Goal: Communication & Community: Share content

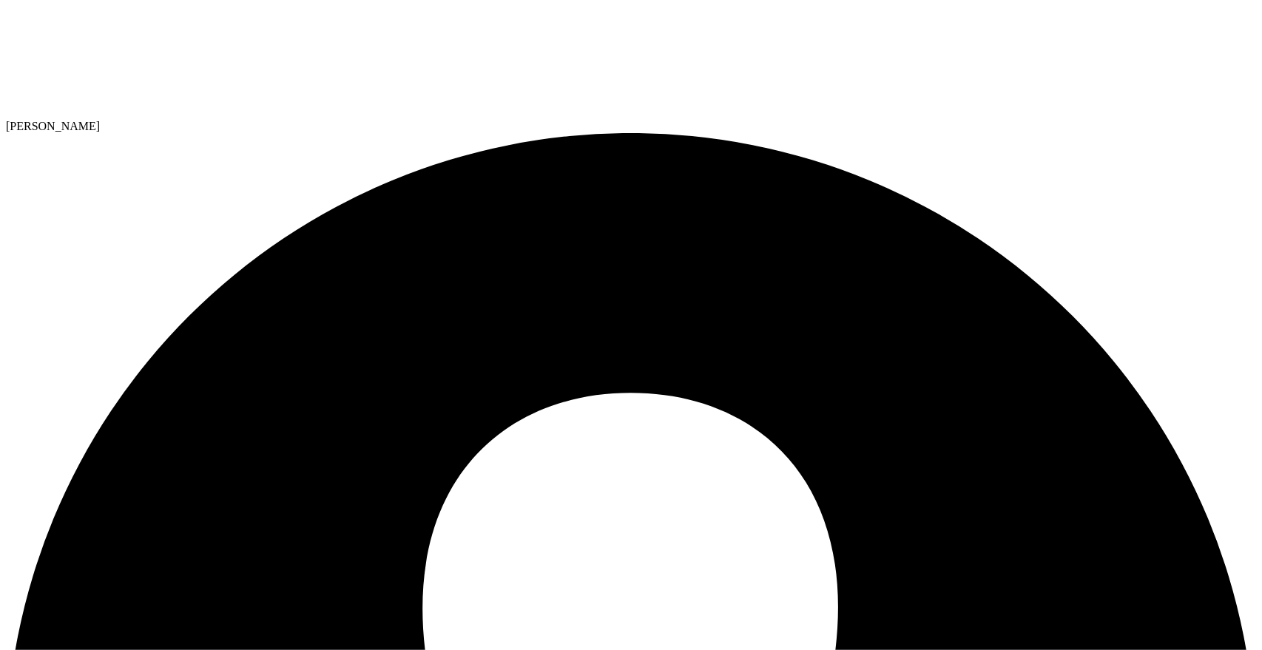
select select "USD"
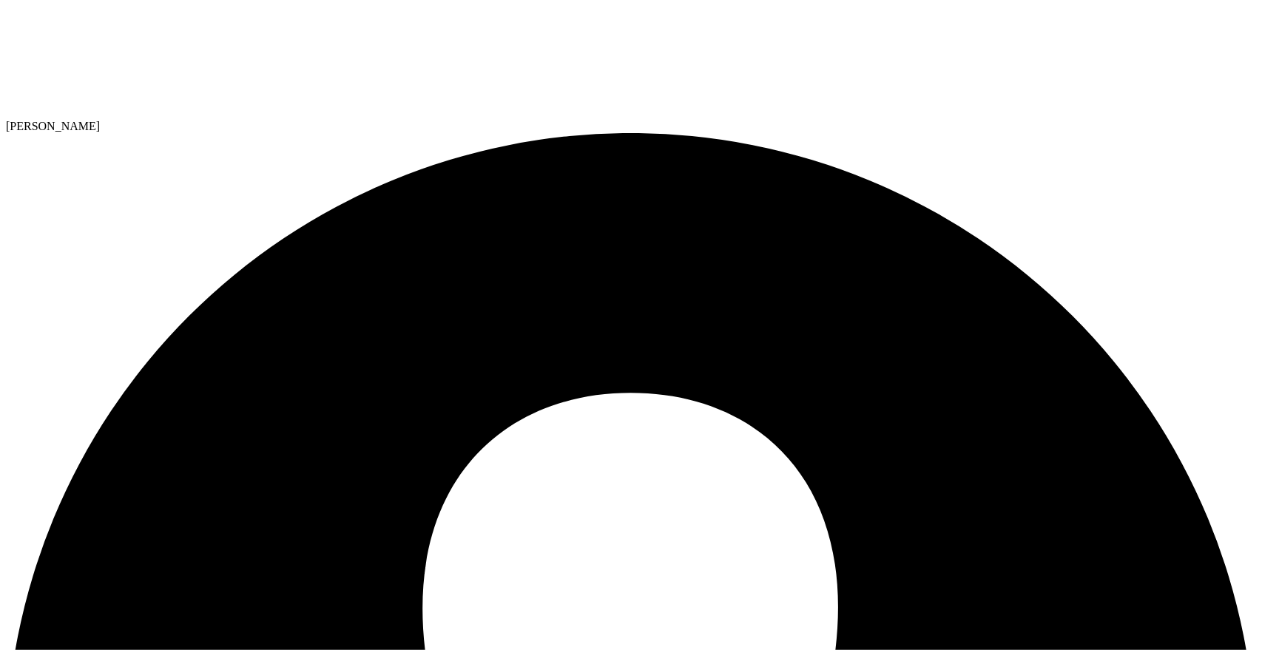
paste input "automation_oemenduser_shared@liveoptics.com"
type input "automation_oemenduser_shared@liveoptics.com"
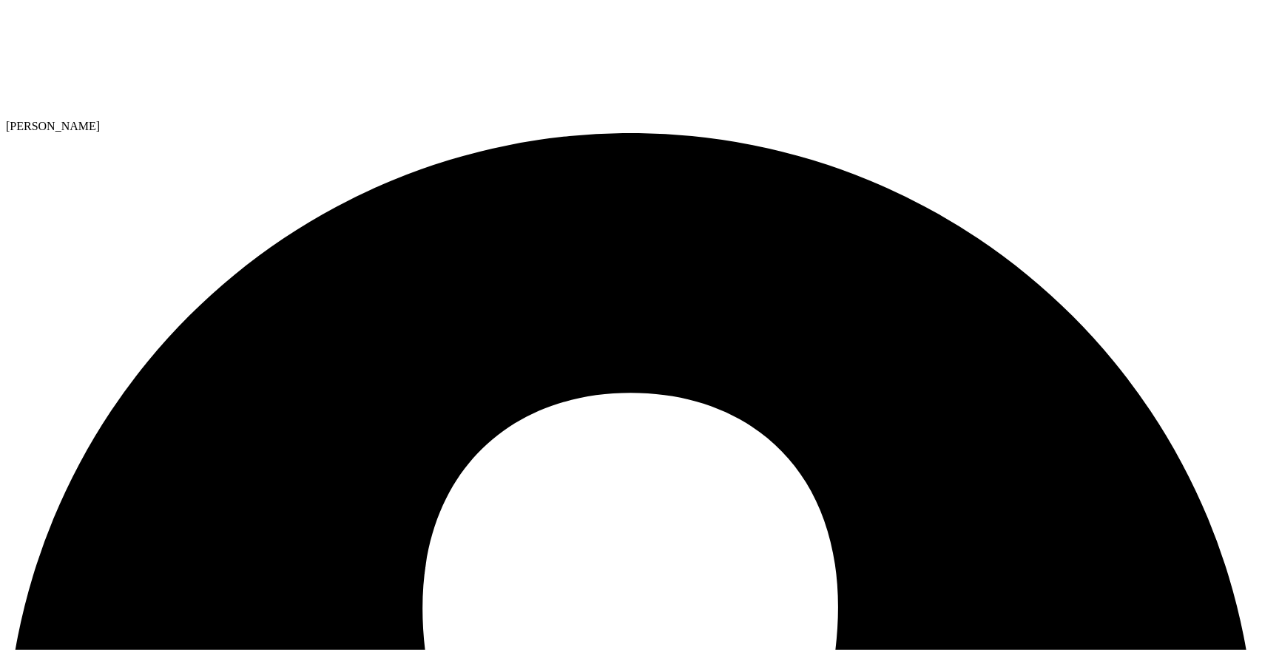
scroll to position [141, 0]
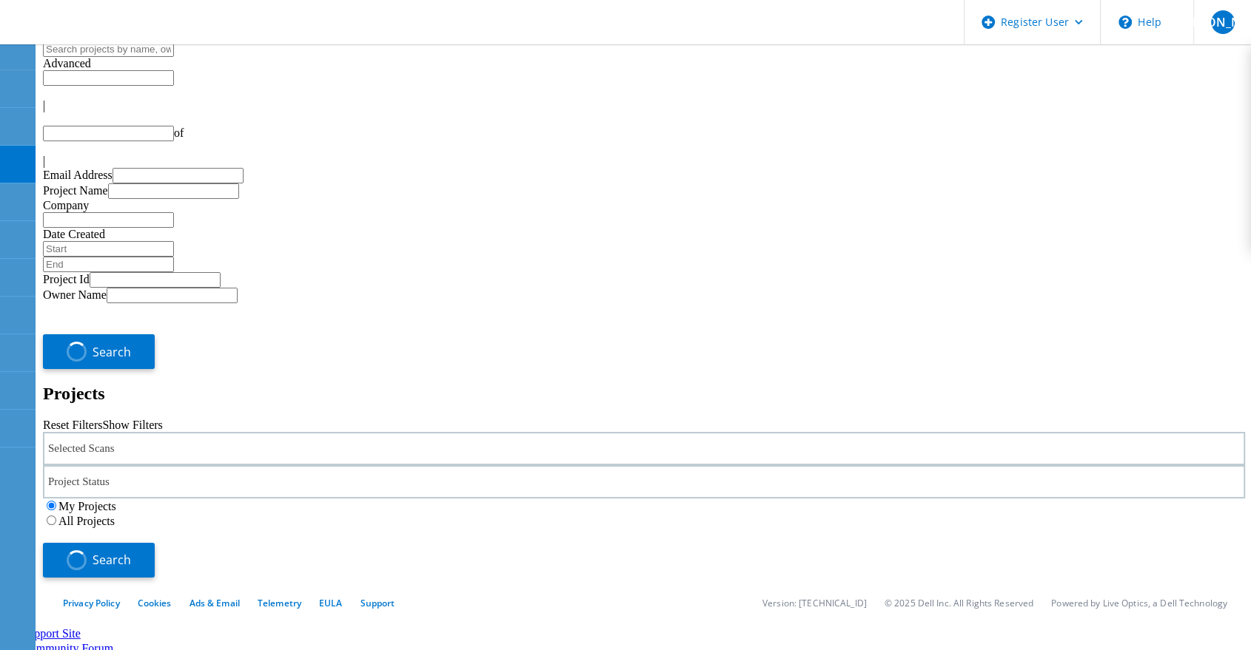
type input "1"
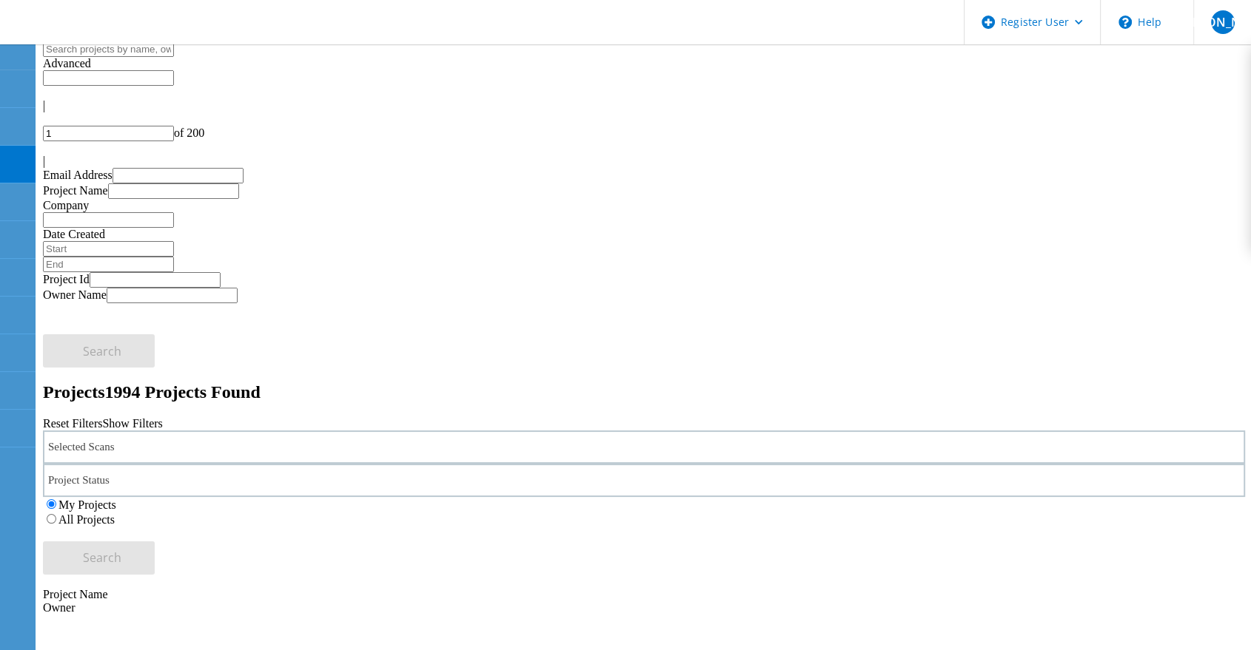
click at [157, 57] on input "text" at bounding box center [108, 49] width 131 height 16
paste input "764162"
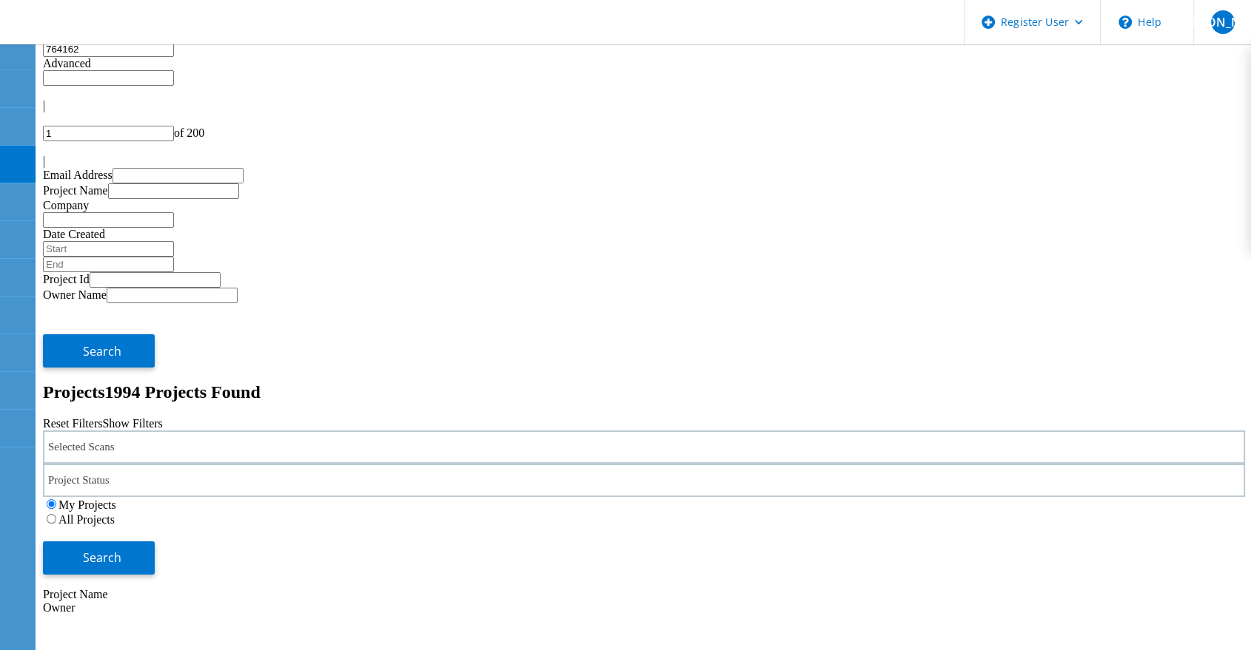
type input "764162"
click at [115, 514] on label "All Projects" at bounding box center [86, 520] width 56 height 13
click at [56, 514] on input "All Projects" at bounding box center [52, 519] width 10 height 10
click at [155, 542] on button "Search" at bounding box center [99, 558] width 112 height 33
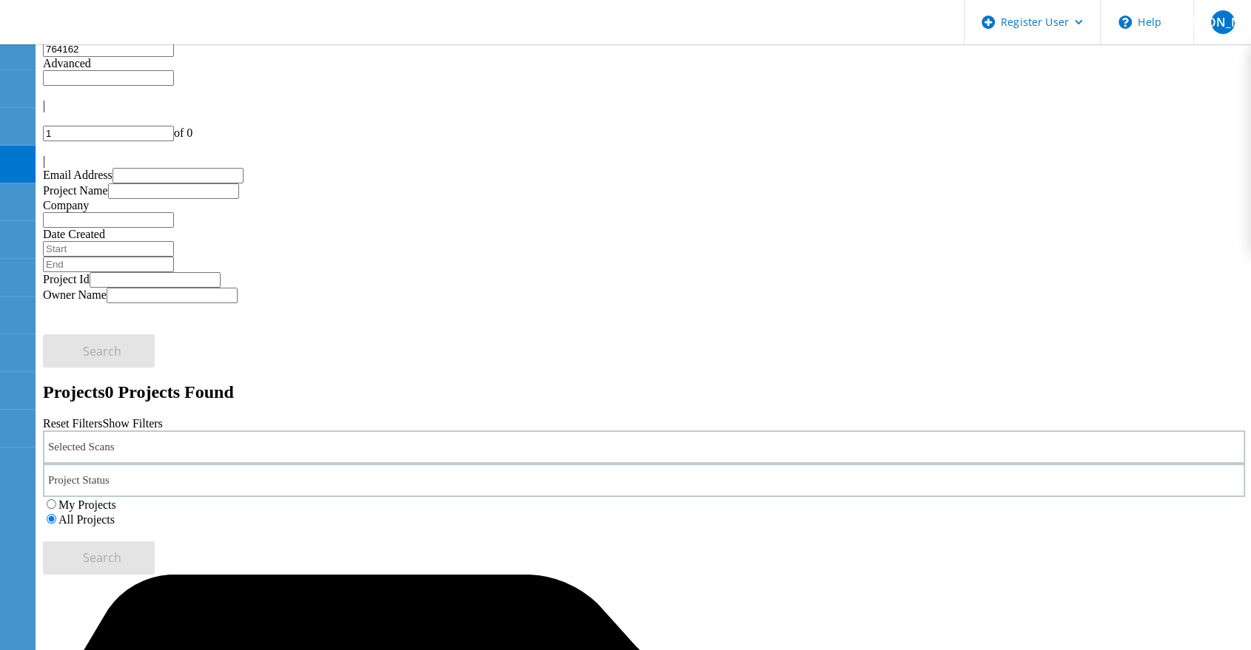
click at [249, 431] on div "Selected Scans" at bounding box center [644, 447] width 1202 height 33
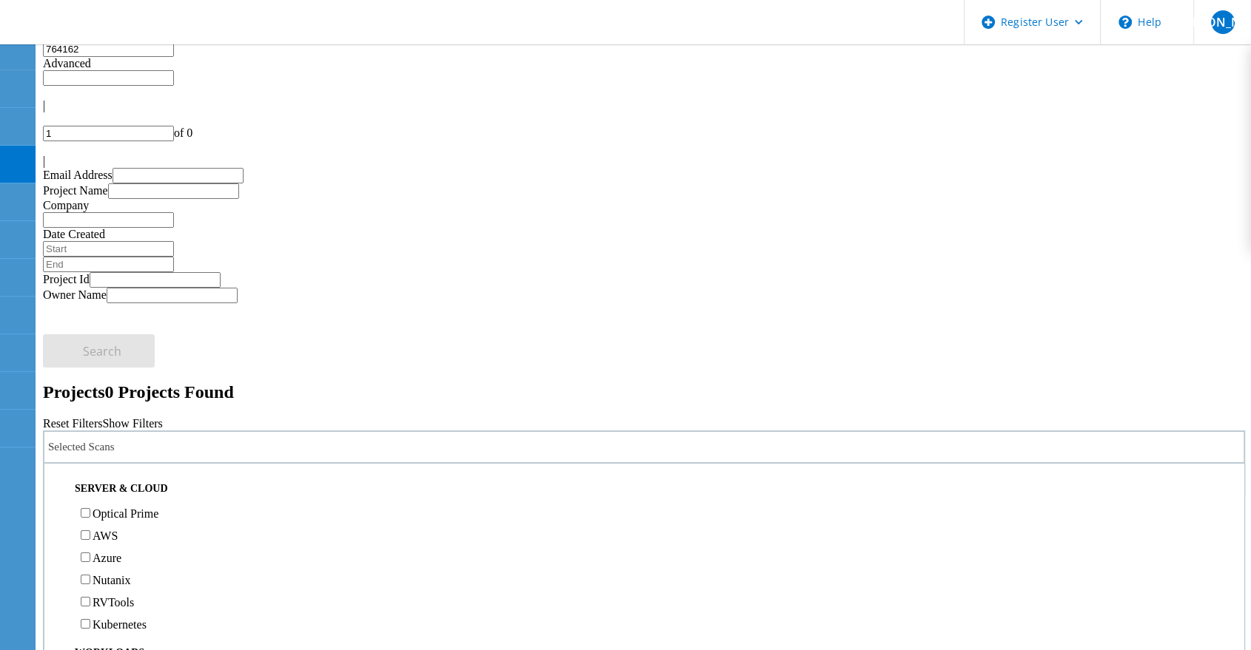
click at [158, 508] on label "Optical Prime" at bounding box center [125, 514] width 66 height 13
click at [90, 508] on input "Optical Prime" at bounding box center [86, 513] width 10 height 10
click at [155, 542] on button "Search" at bounding box center [99, 558] width 112 height 33
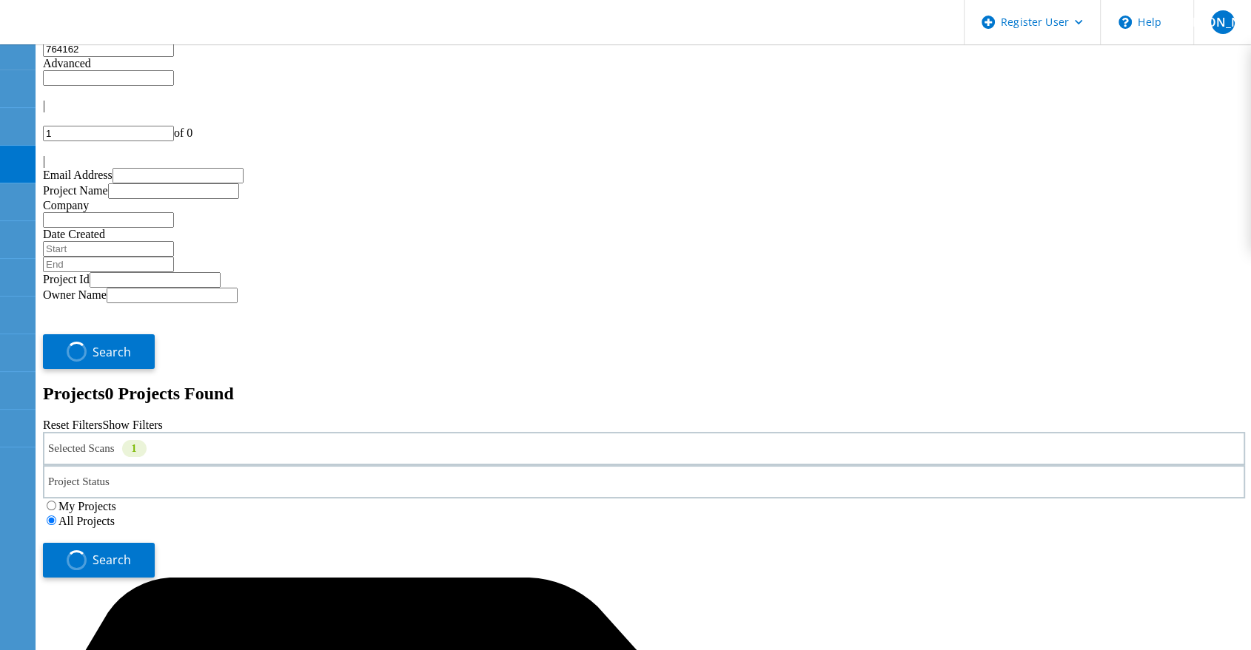
click at [101, 57] on input "764162" at bounding box center [108, 49] width 131 height 16
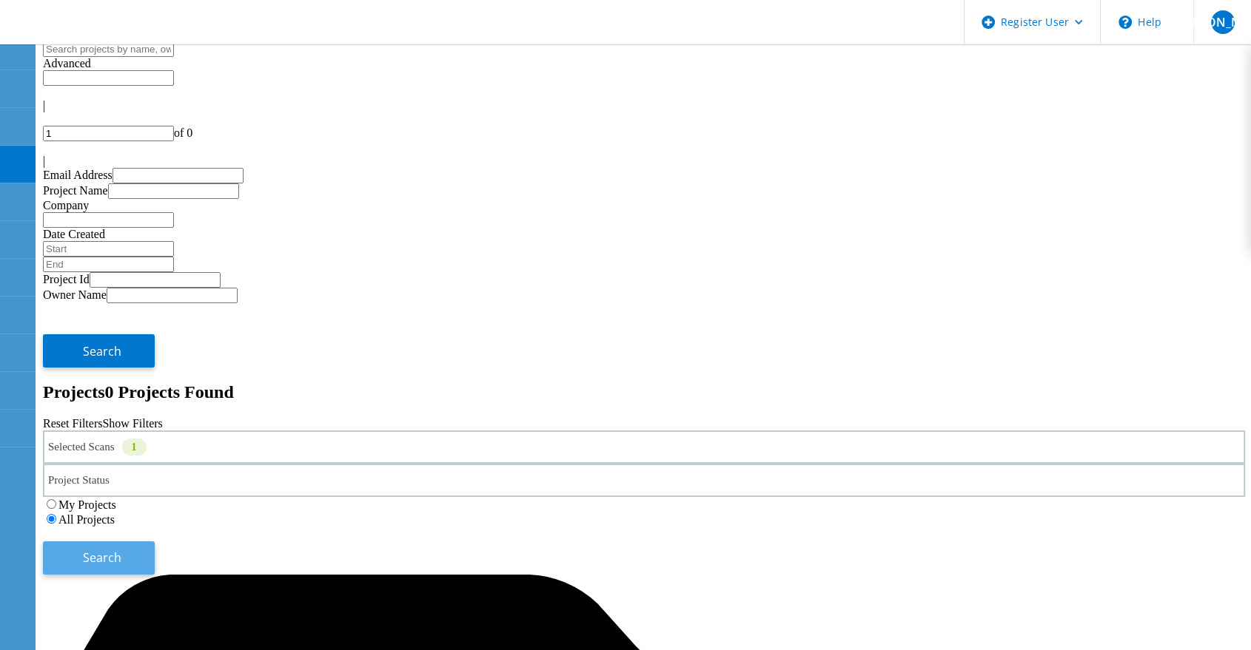
click at [155, 542] on button "Search" at bounding box center [99, 558] width 112 height 33
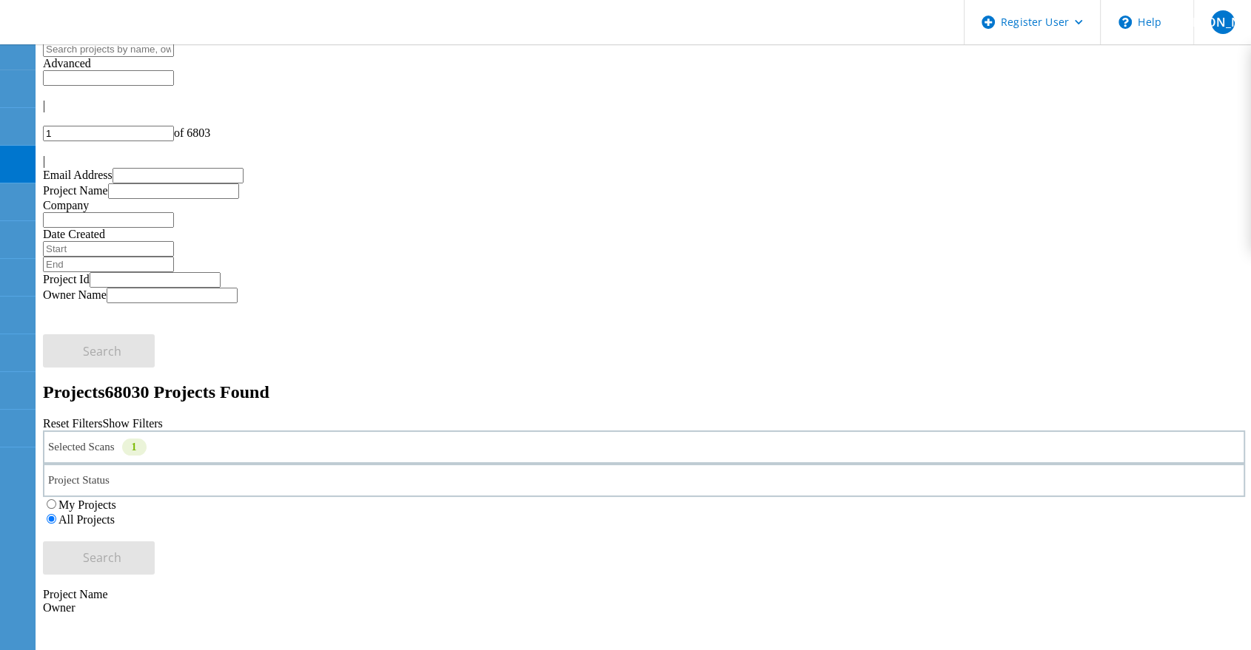
click at [174, 70] on input "text" at bounding box center [108, 78] width 131 height 16
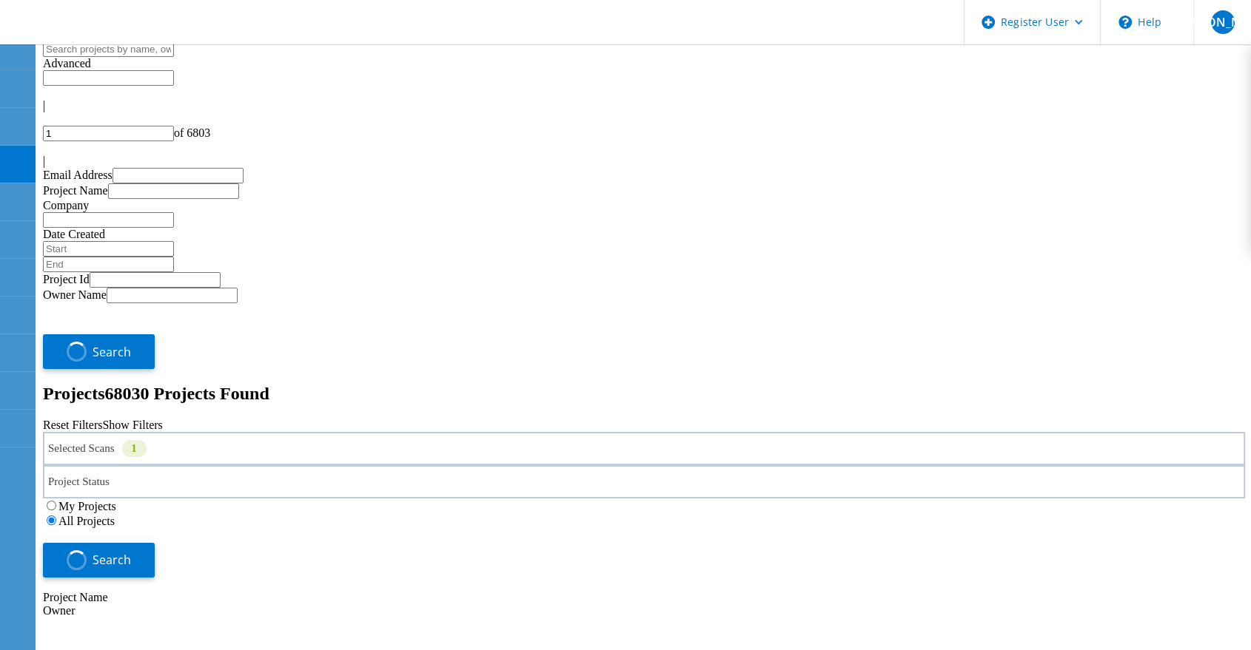
type input "Show 40 Projects"
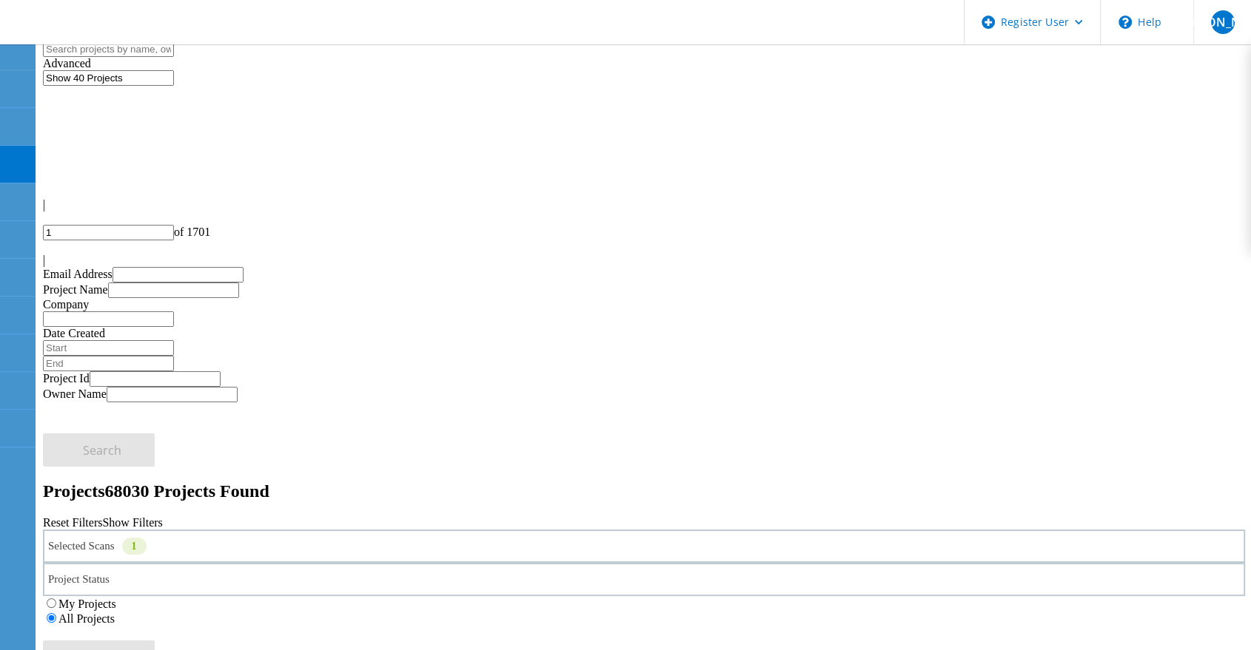
click at [174, 57] on input "text" at bounding box center [108, 49] width 131 height 16
click at [86, 57] on input "portal" at bounding box center [108, 49] width 131 height 16
paste input "774356"
type input "774356"
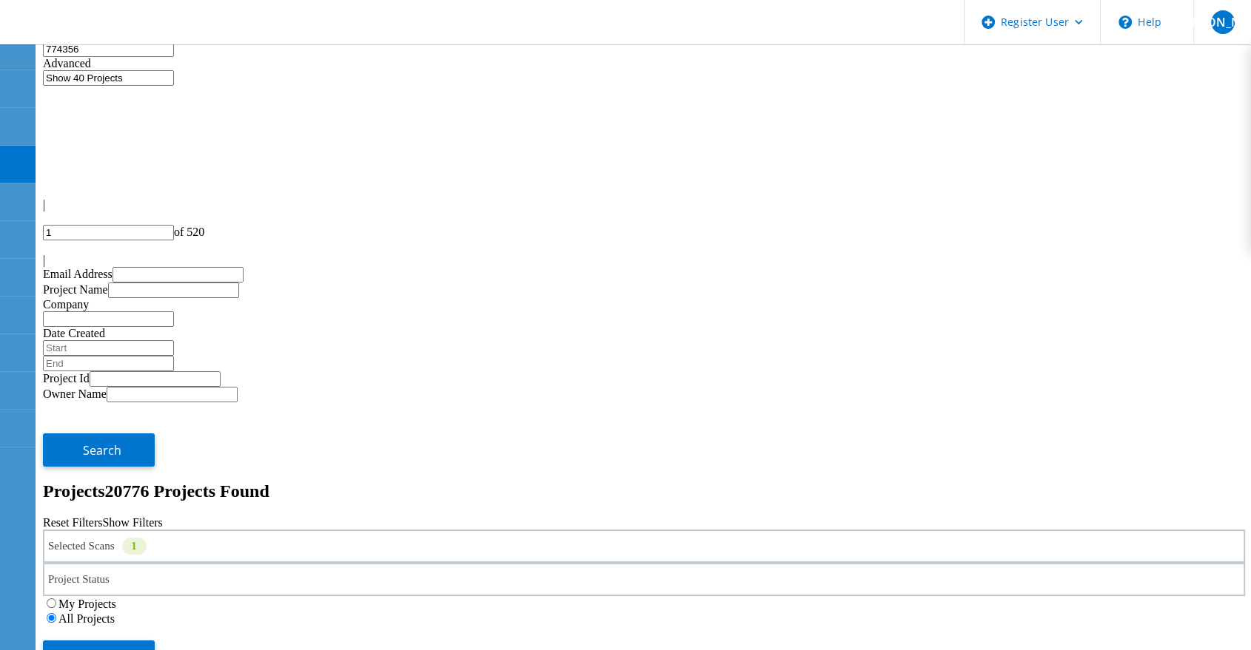
click at [102, 516] on link "Reset Filters" at bounding box center [72, 522] width 59 height 13
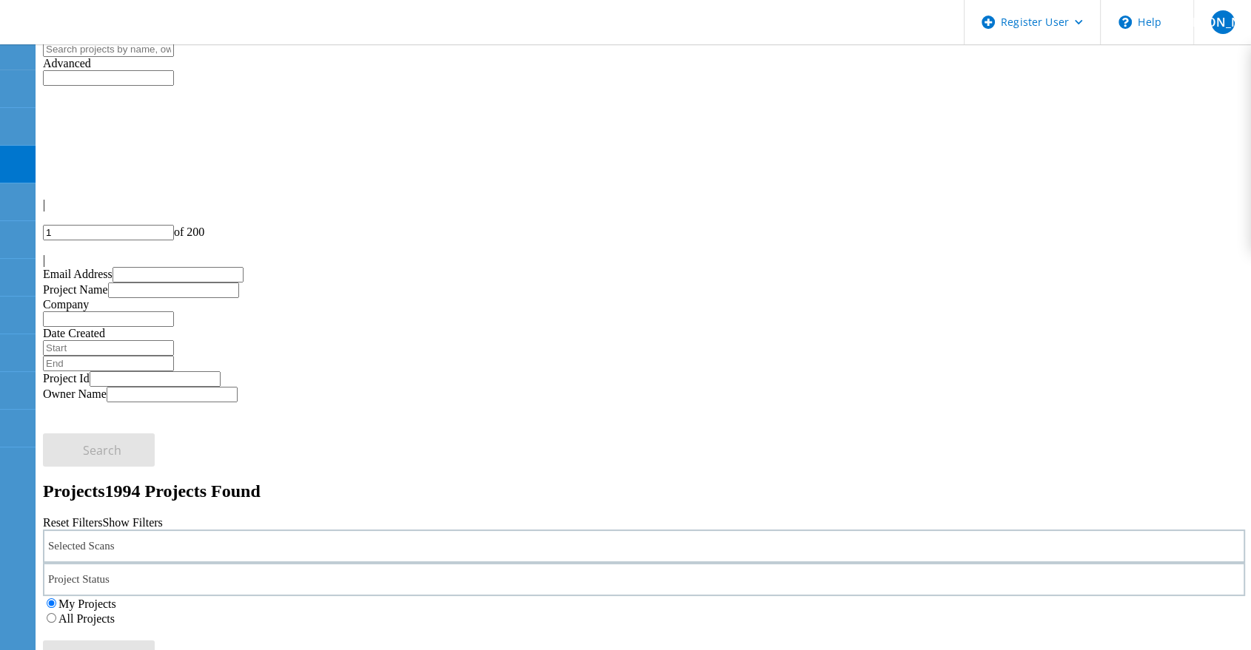
click at [141, 57] on input "text" at bounding box center [108, 49] width 131 height 16
paste input "774356"
type input "774356"
click at [115, 613] on label "All Projects" at bounding box center [86, 619] width 56 height 13
click at [56, 613] on input "All Projects" at bounding box center [52, 618] width 10 height 10
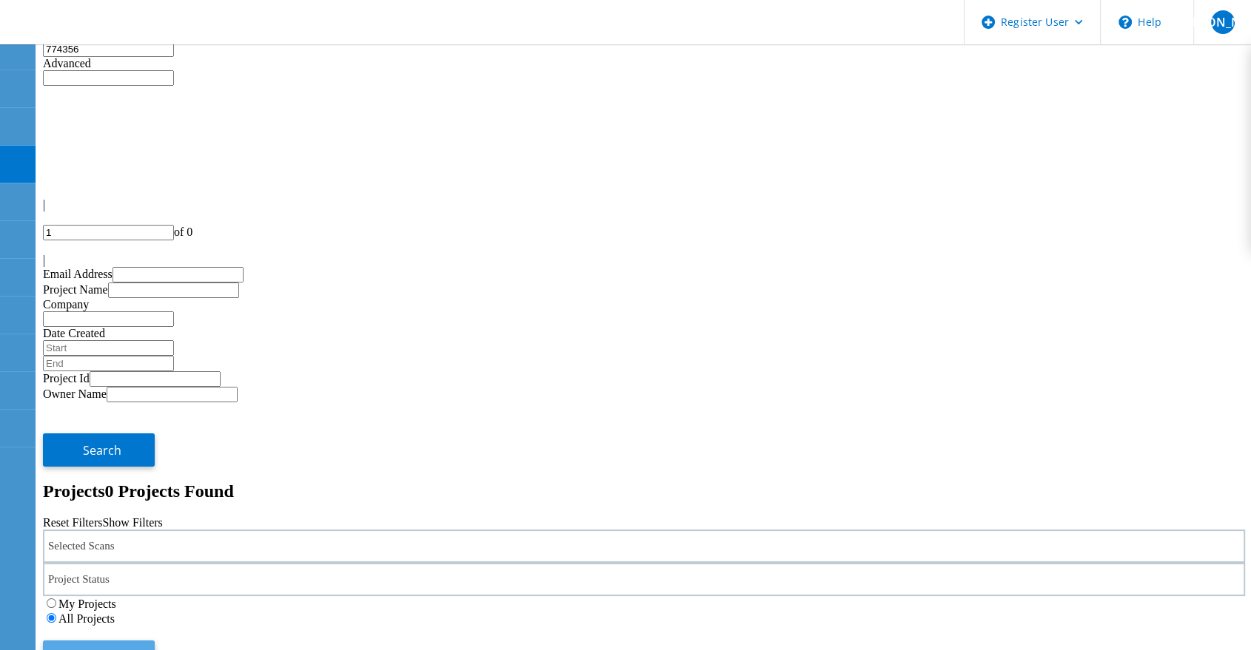
click at [155, 641] on button "Search" at bounding box center [99, 657] width 112 height 33
click at [317, 530] on div "Selected Scans" at bounding box center [644, 546] width 1202 height 33
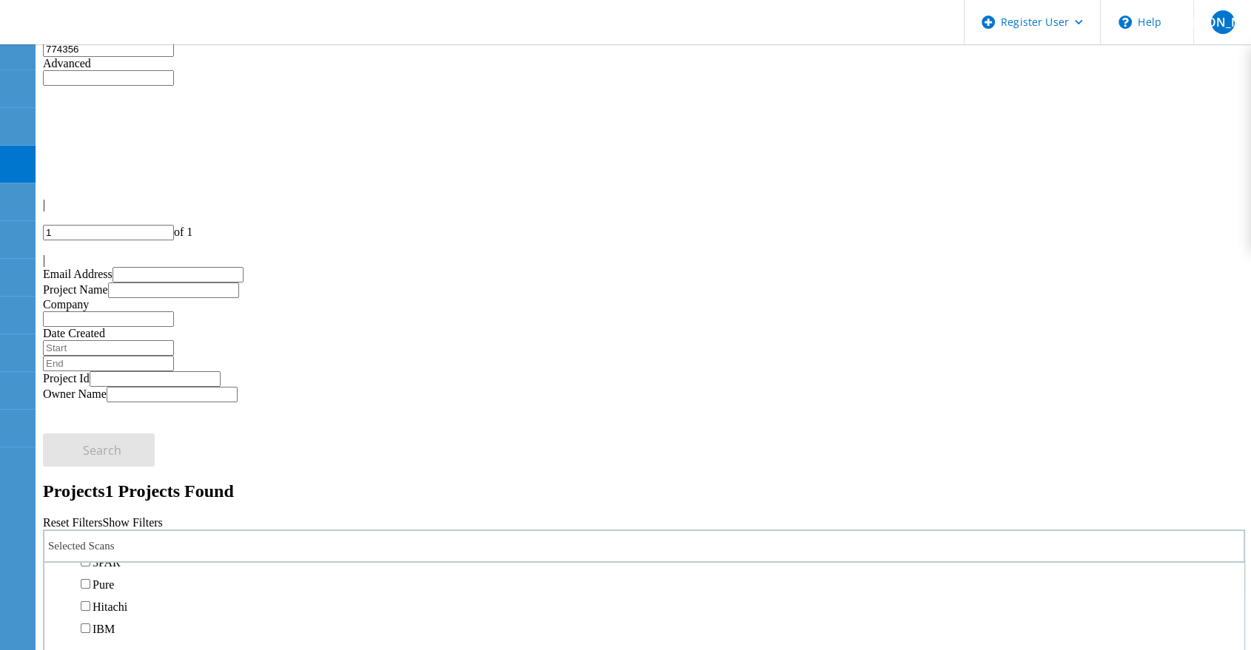
scroll to position [575, 0]
click at [130, 449] on label "NetApp" at bounding box center [111, 455] width 38 height 13
click at [90, 450] on input "NetApp" at bounding box center [86, 455] width 10 height 10
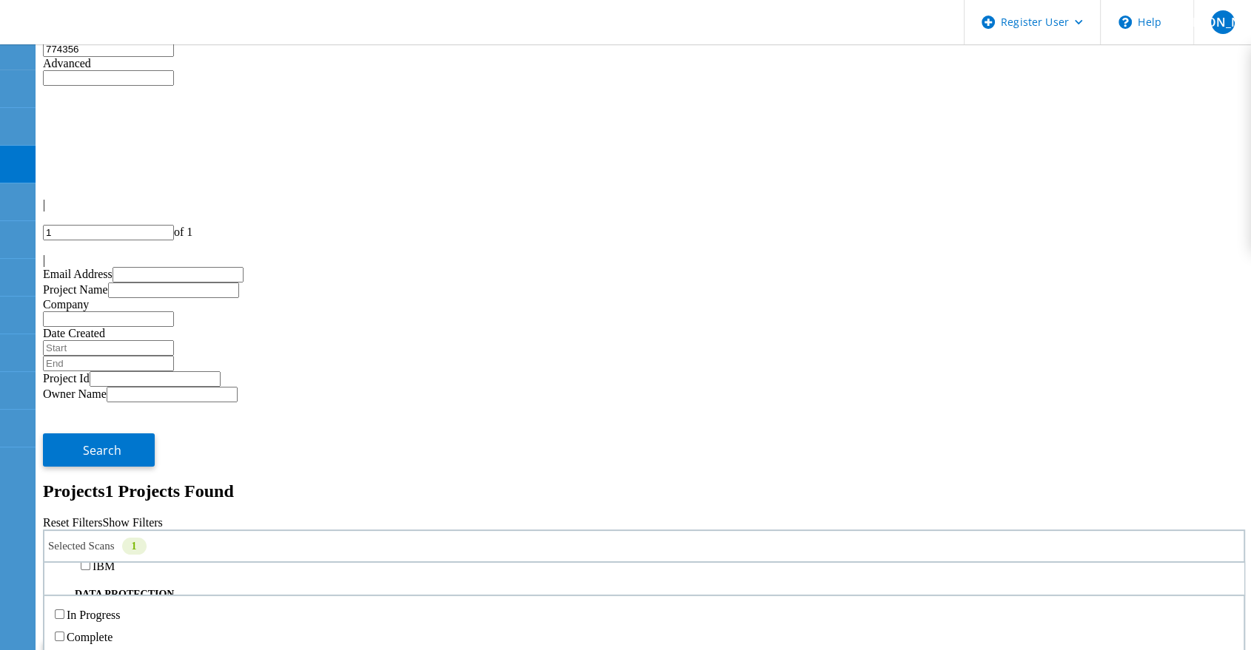
click at [118, 583] on icon at bounding box center [114, 585] width 8 height 4
click at [155, 641] on button "Search" at bounding box center [99, 657] width 112 height 33
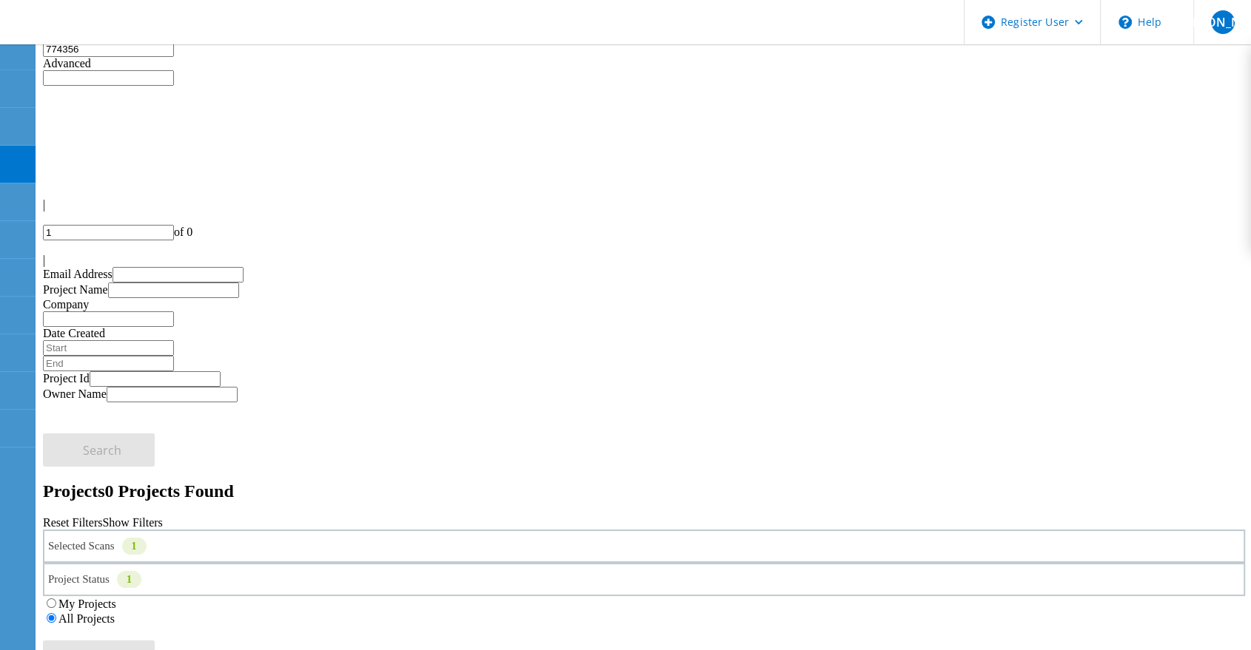
click at [107, 57] on input "774356" at bounding box center [108, 49] width 131 height 16
click at [121, 649] on span "Search" at bounding box center [102, 657] width 38 height 16
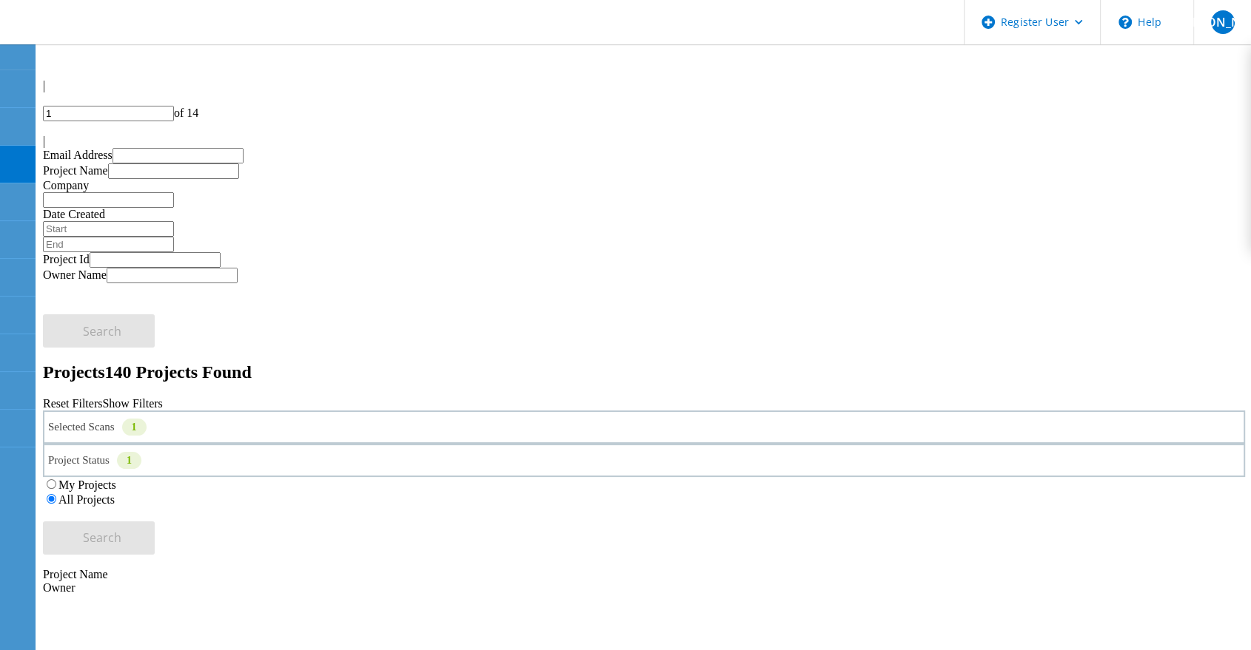
scroll to position [0, 0]
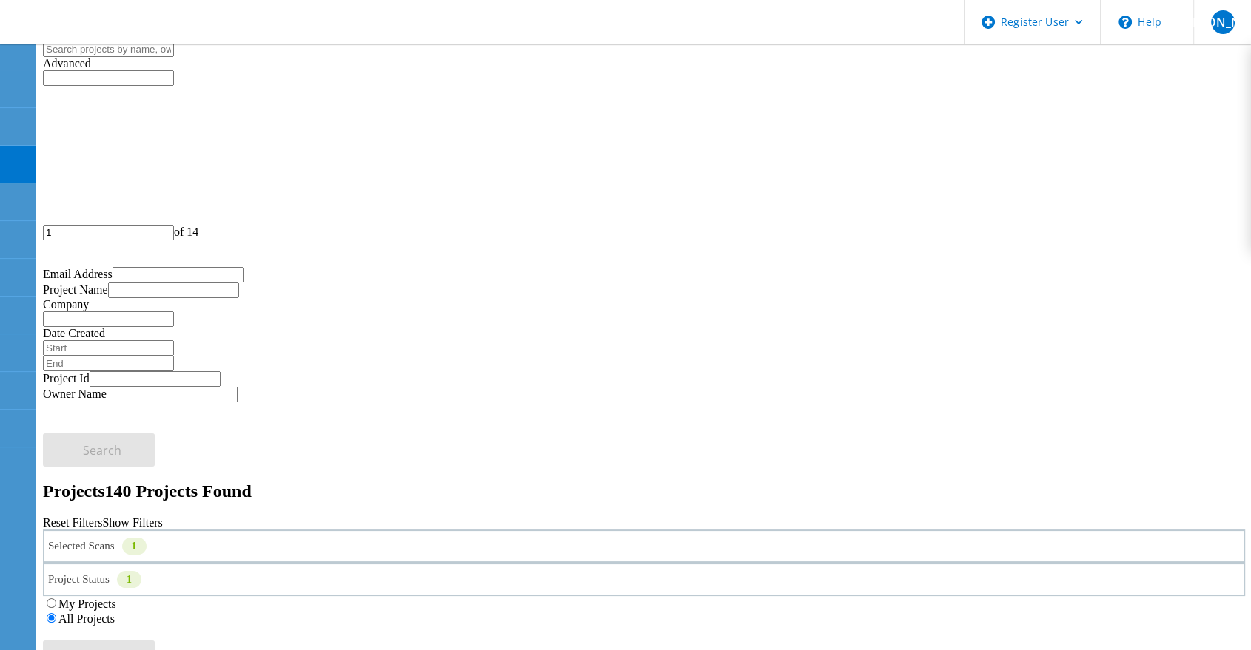
click at [174, 70] on input "text" at bounding box center [108, 78] width 131 height 16
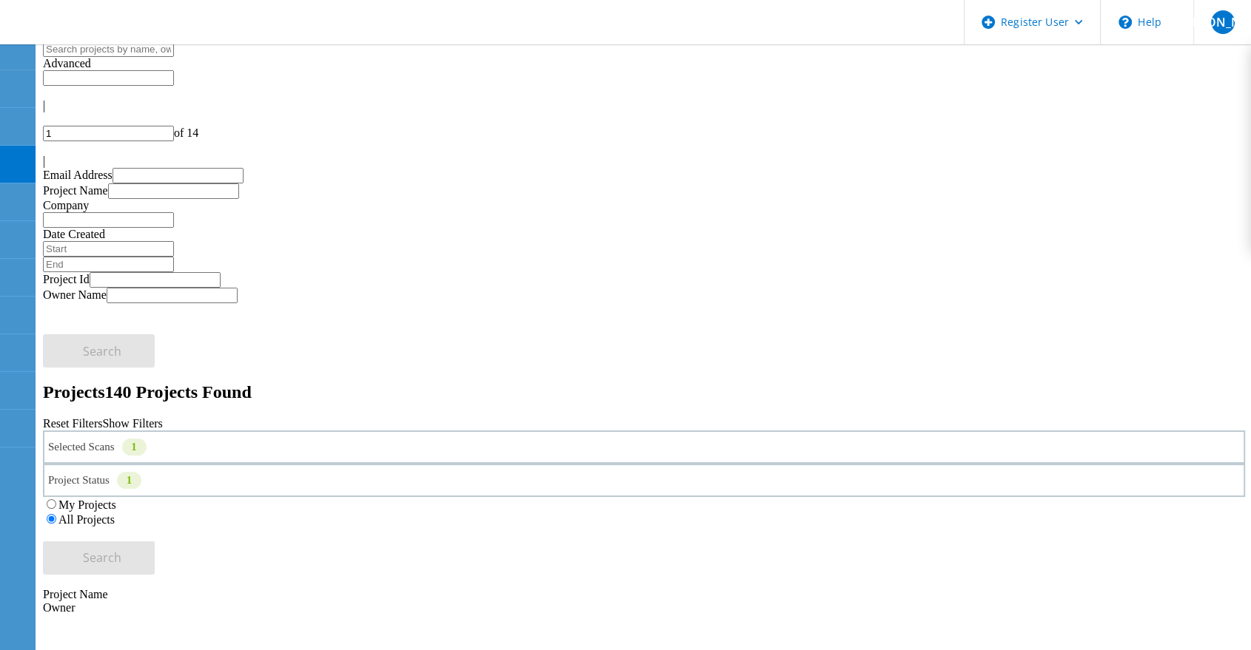
type input "Show 40 Projects"
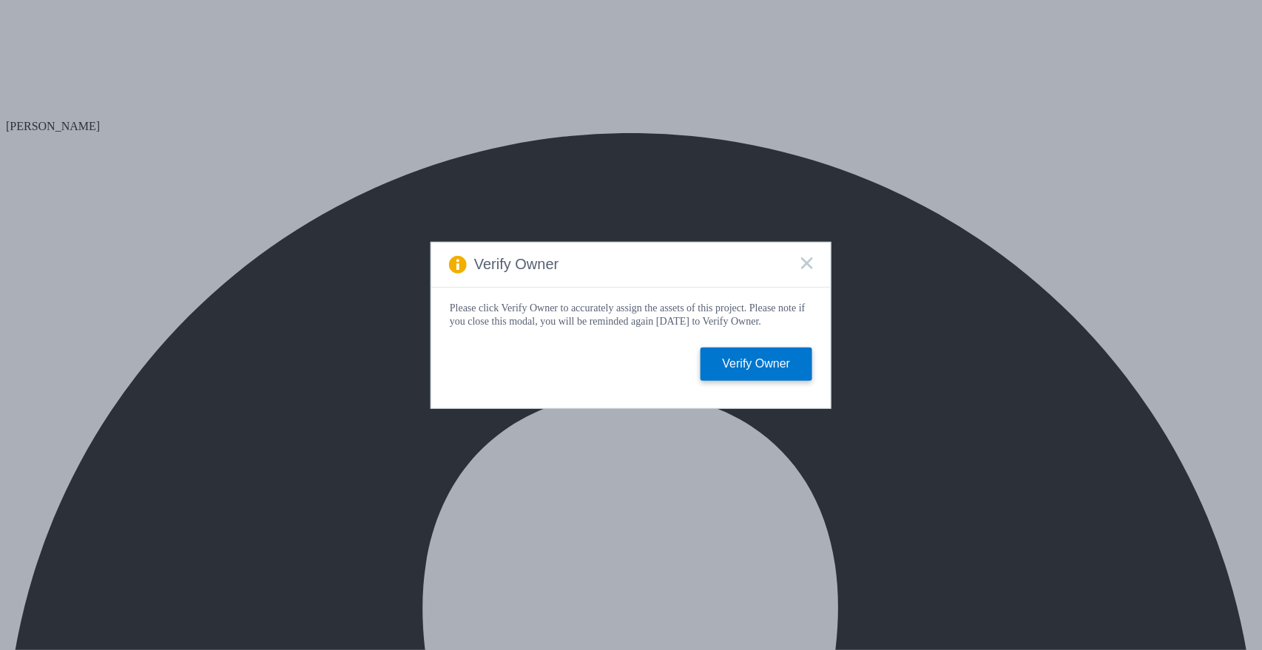
select select "USD"
drag, startPoint x: 812, startPoint y: 258, endPoint x: 313, endPoint y: 175, distance: 505.7
click at [812, 258] on icon at bounding box center [807, 264] width 12 height 12
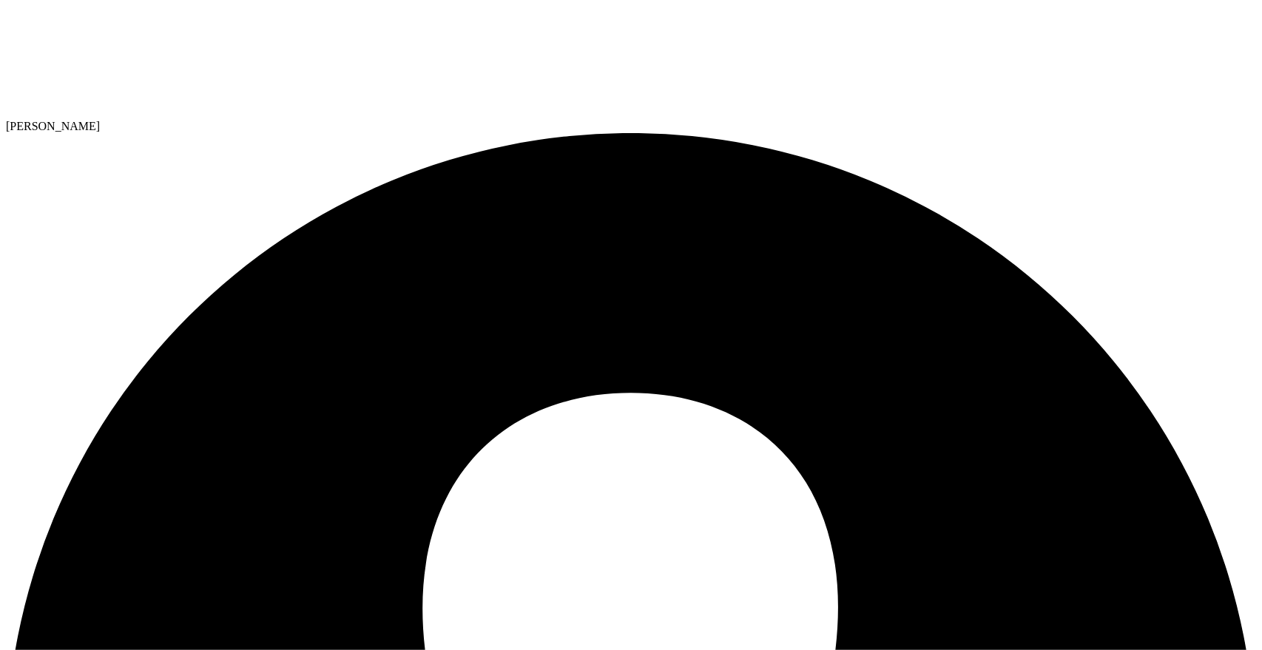
drag, startPoint x: 295, startPoint y: 128, endPoint x: 56, endPoint y: 132, distance: 239.0
paste h1
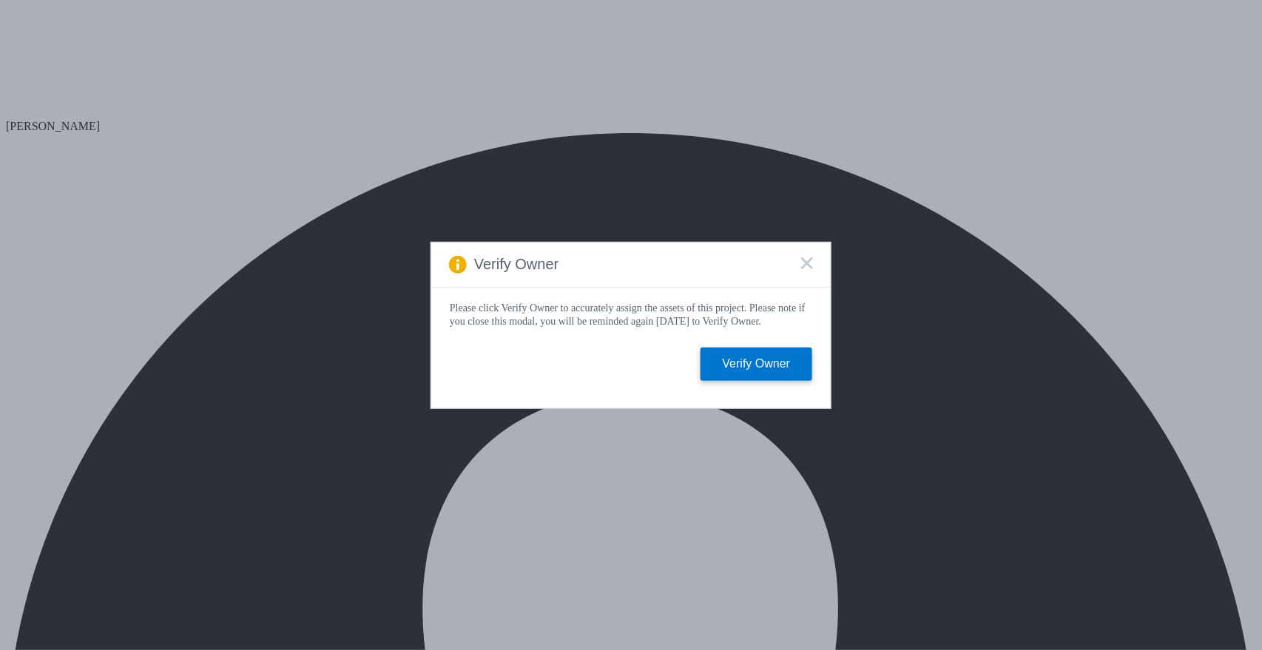
click at [807, 262] on icon at bounding box center [807, 264] width 12 height 12
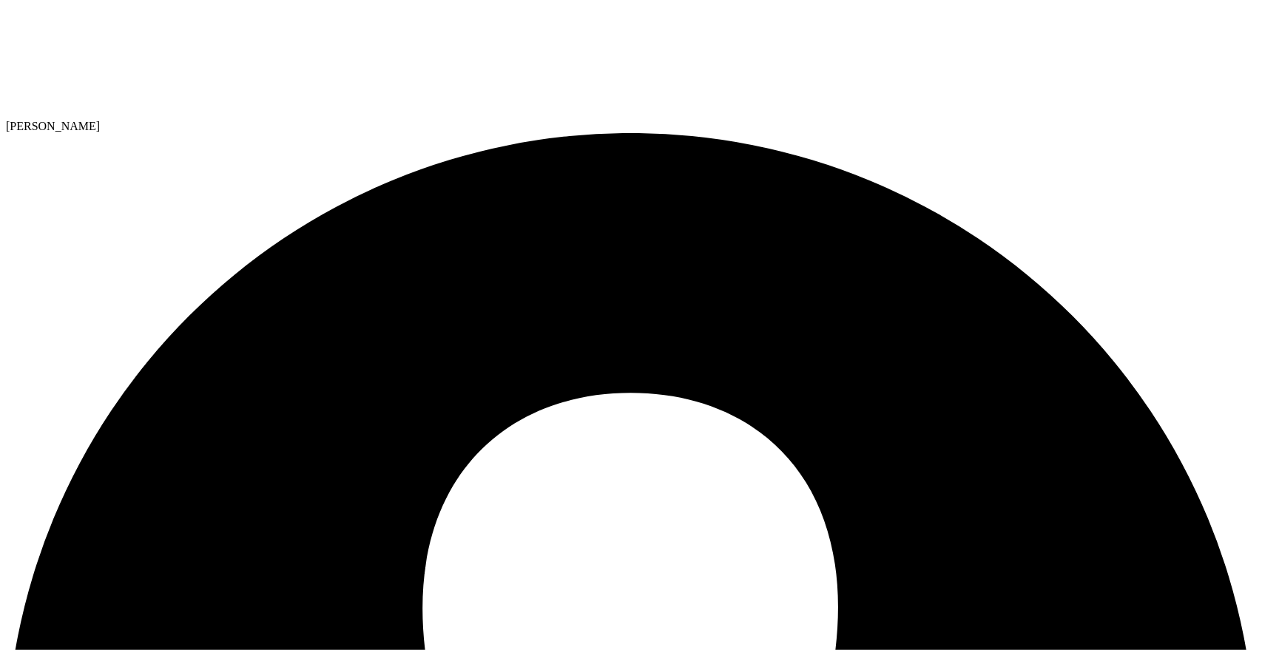
drag, startPoint x: 425, startPoint y: 294, endPoint x: 442, endPoint y: 299, distance: 17.8
paste input "automation_delluser_shared@liveoptics.com"
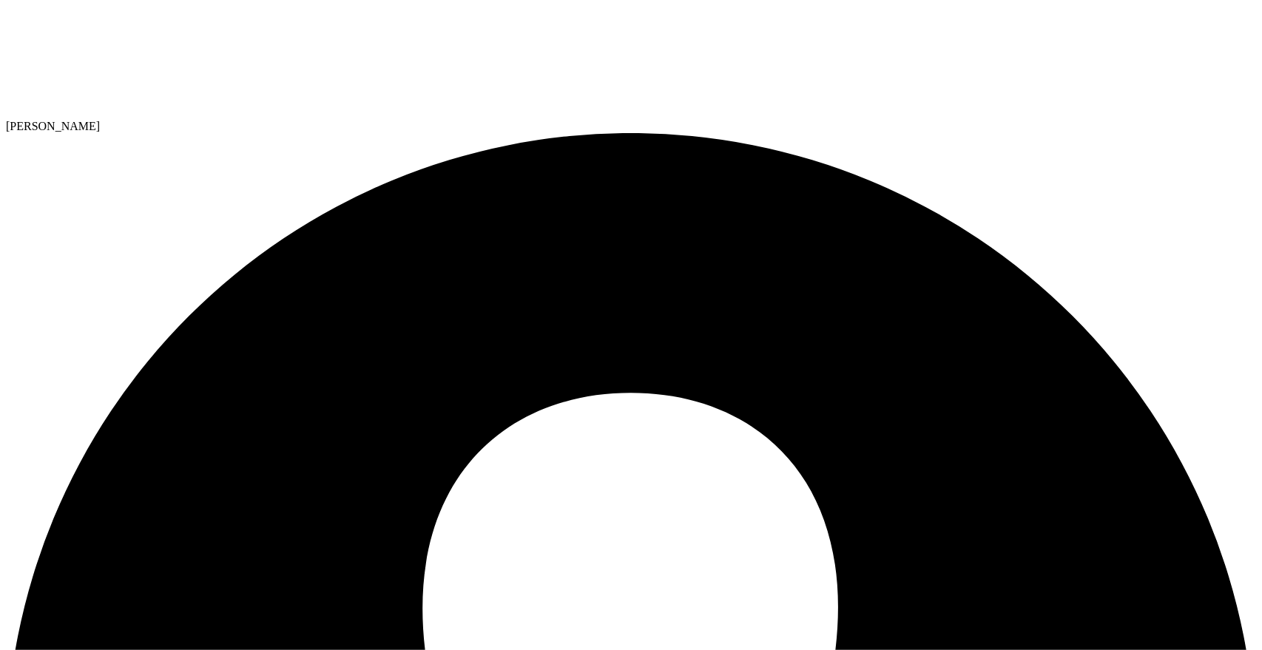
type input "automation_delluser_shared@liveoptics.com"
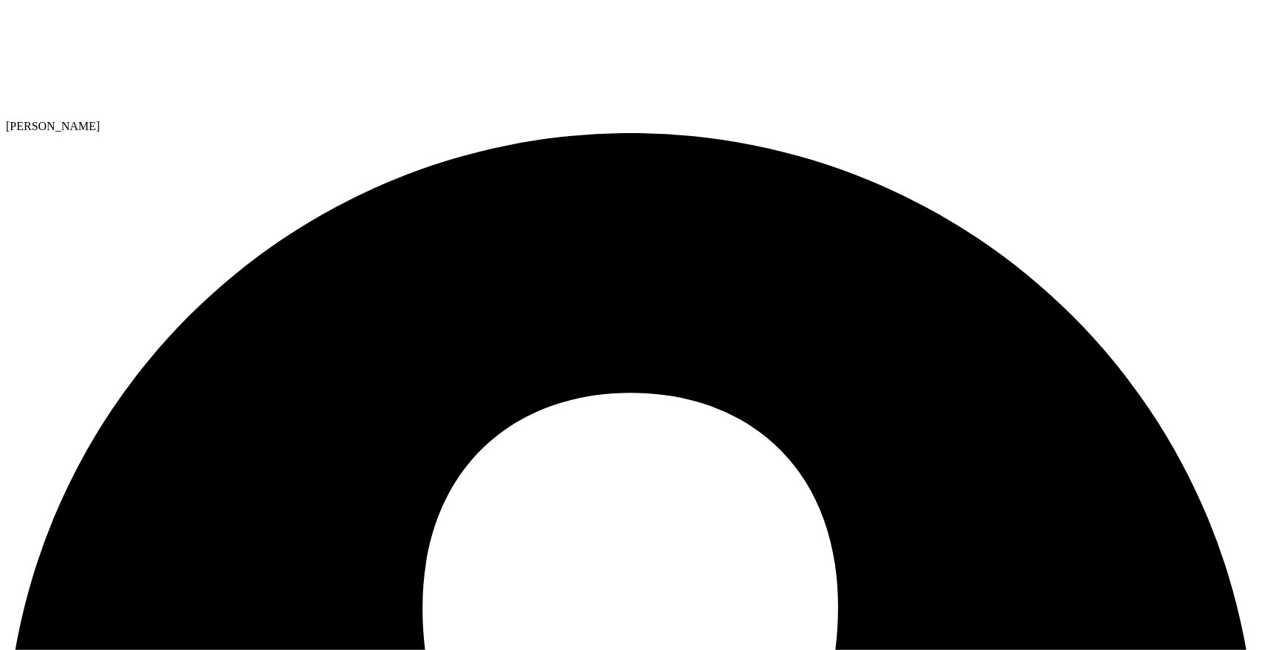
click at [0, 0] on link "Share" at bounding box center [0, 0] width 0 height 0
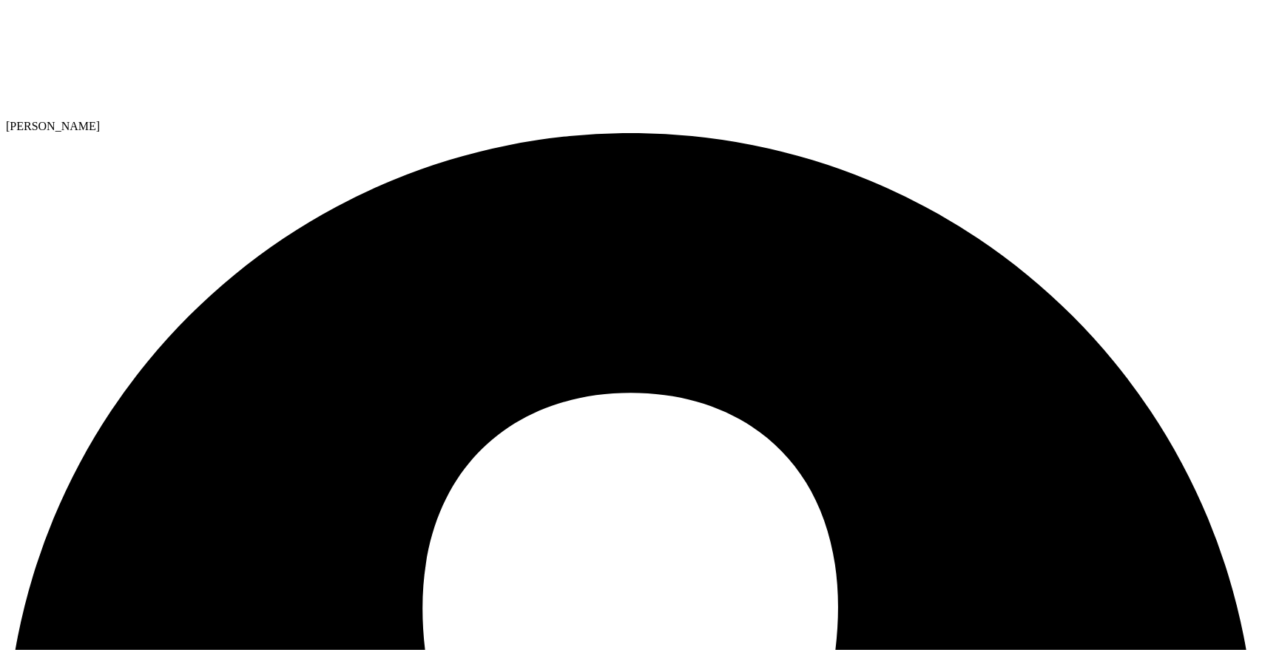
paste input "automation_enduser_shared@liveoptics.com"
type input "automation_enduser_shared@liveoptics.com"
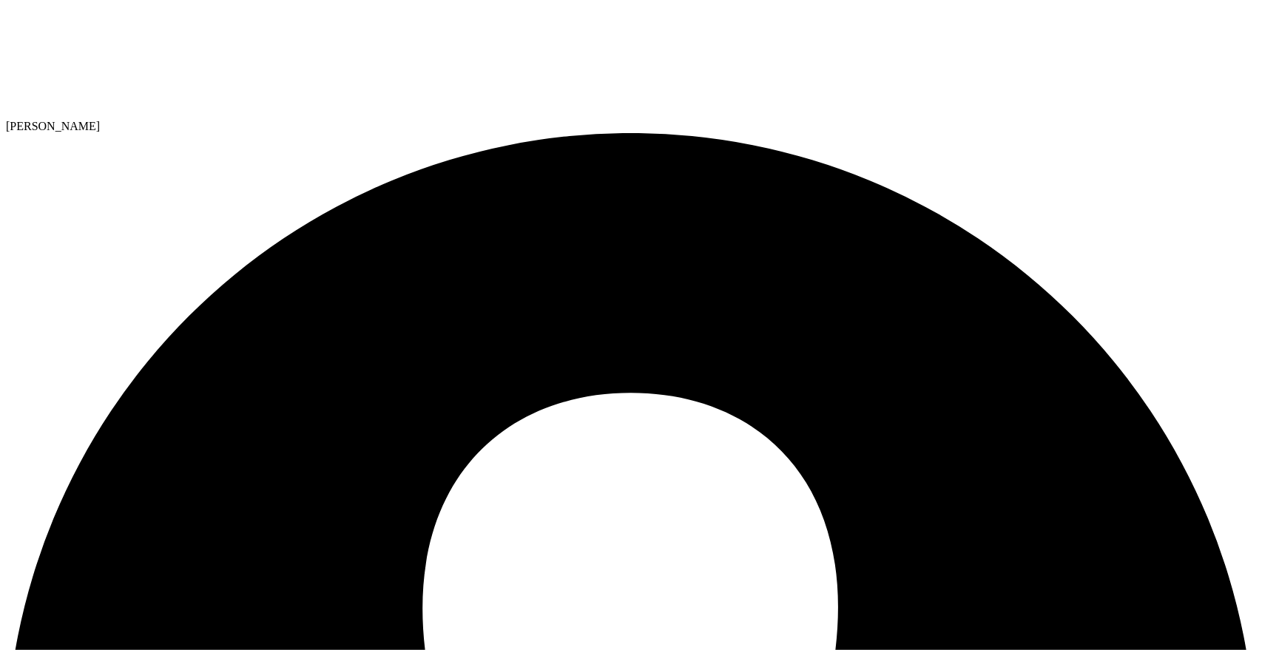
paste input "automation_enduser_shared@liveoptics.com"
type input "automation_enduser_shared@liveoptics.com"
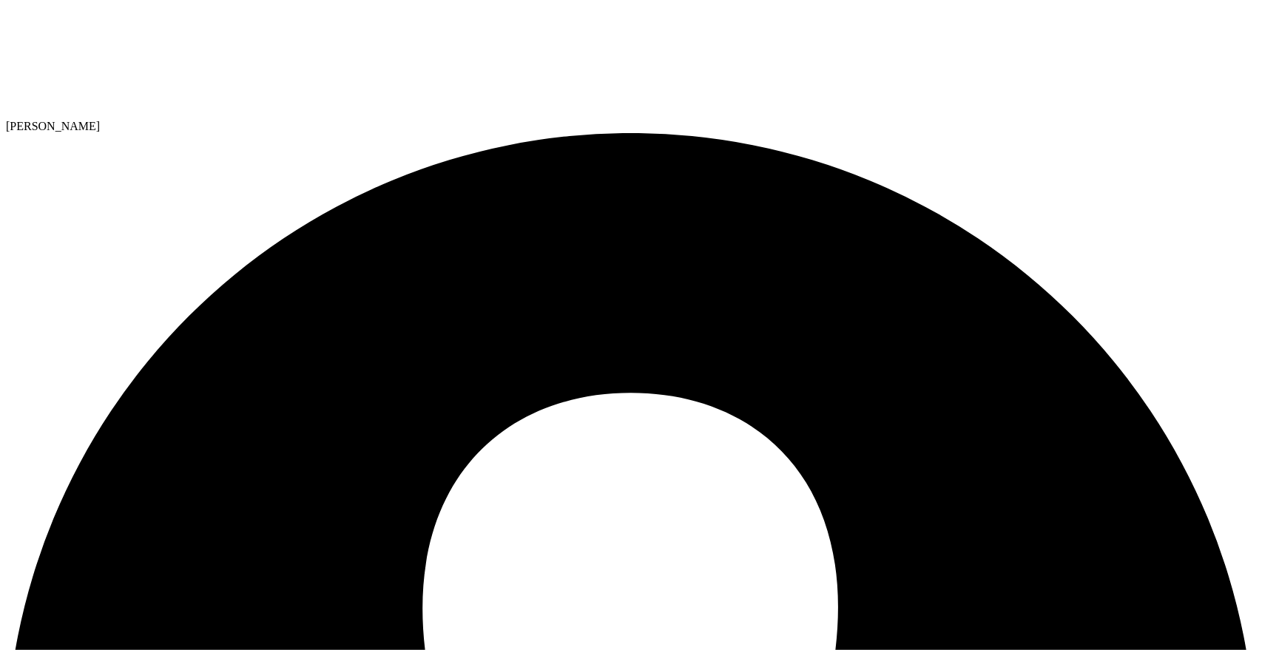
click at [0, 0] on link "Share" at bounding box center [0, 0] width 0 height 0
paste input "automation_oemenduser_shared@liveoptics.com"
type input "automation_oemenduser_shared@liveoptics.com"
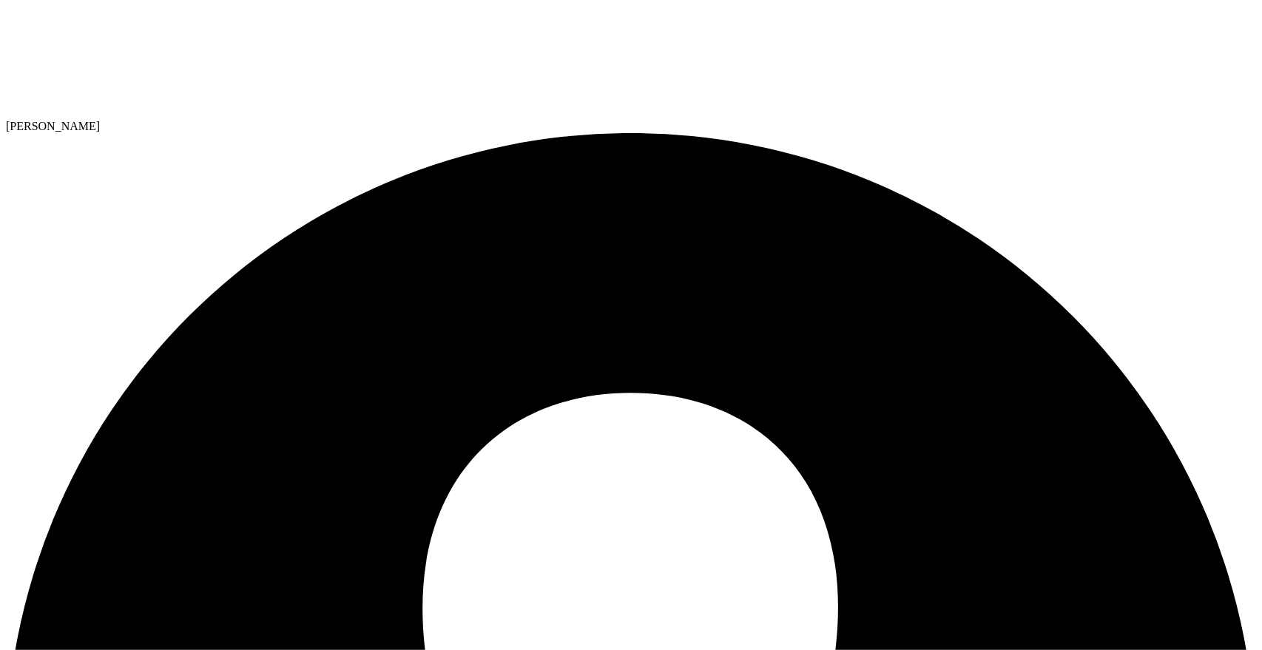
paste input "automation_oemenduser_shared@liveoptics.com"
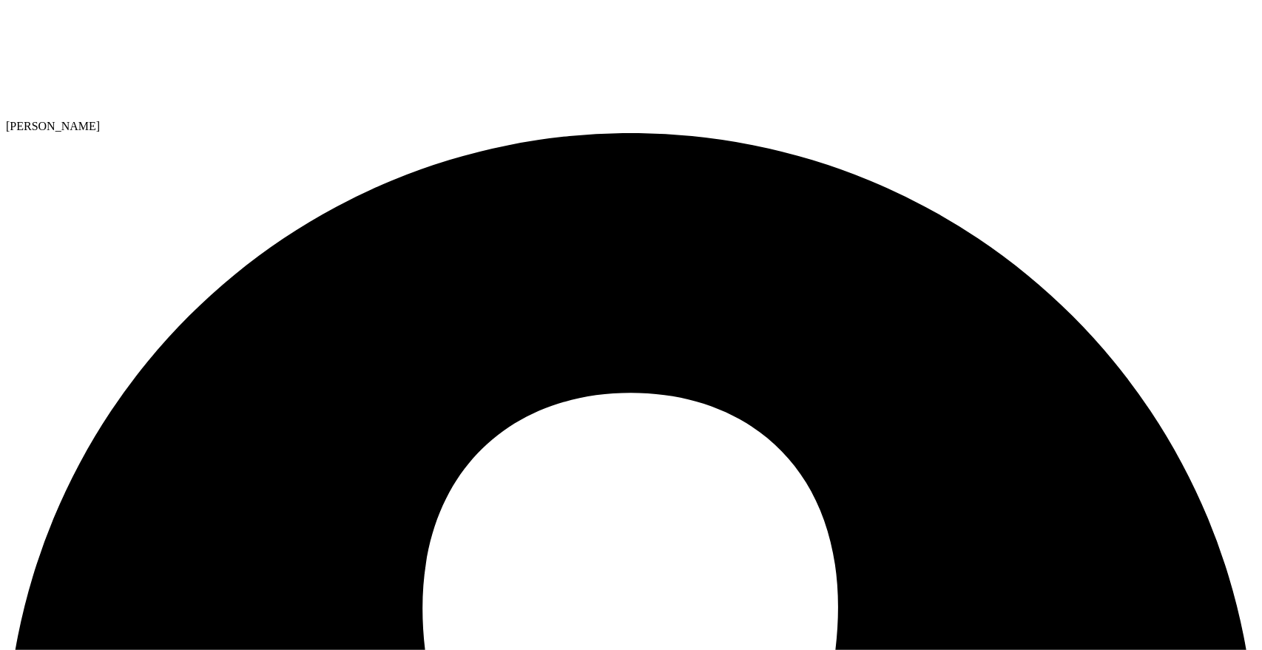
type input "automation_oemenduser_shared@liveoptics.com"
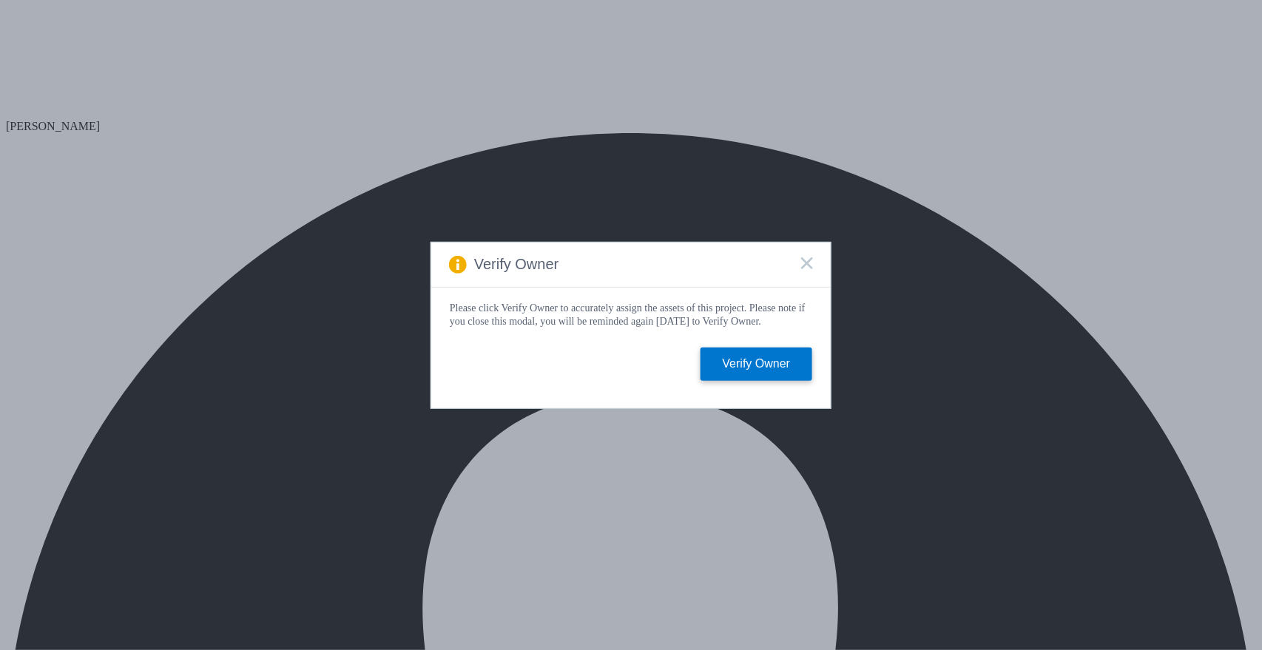
click at [809, 262] on rect at bounding box center [807, 263] width 13 height 13
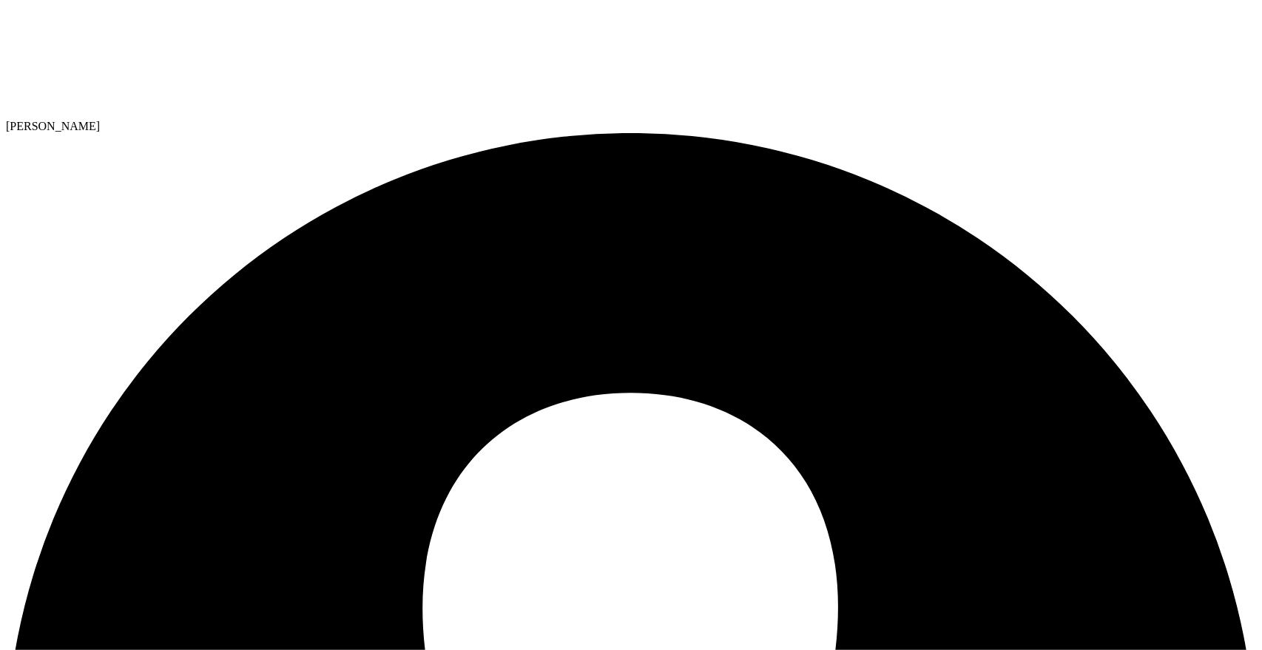
drag, startPoint x: 340, startPoint y: 132, endPoint x: 53, endPoint y: 135, distance: 286.4
paste h1
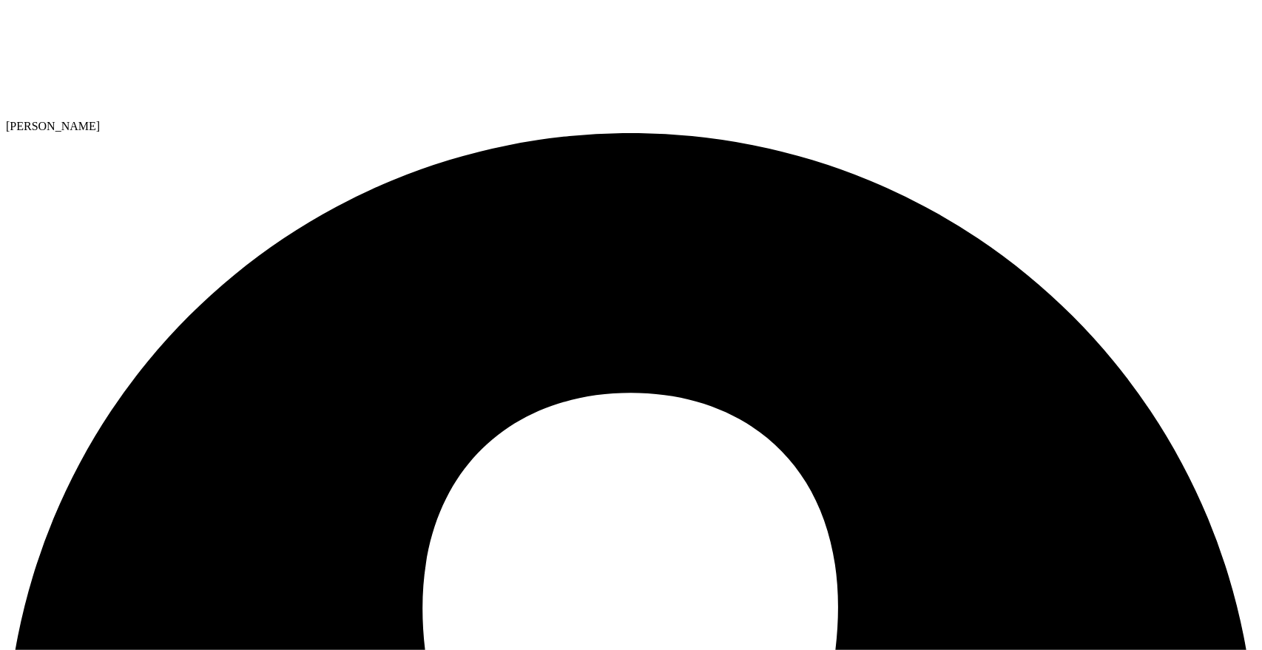
drag, startPoint x: 412, startPoint y: 132, endPoint x: 48, endPoint y: 139, distance: 364.1
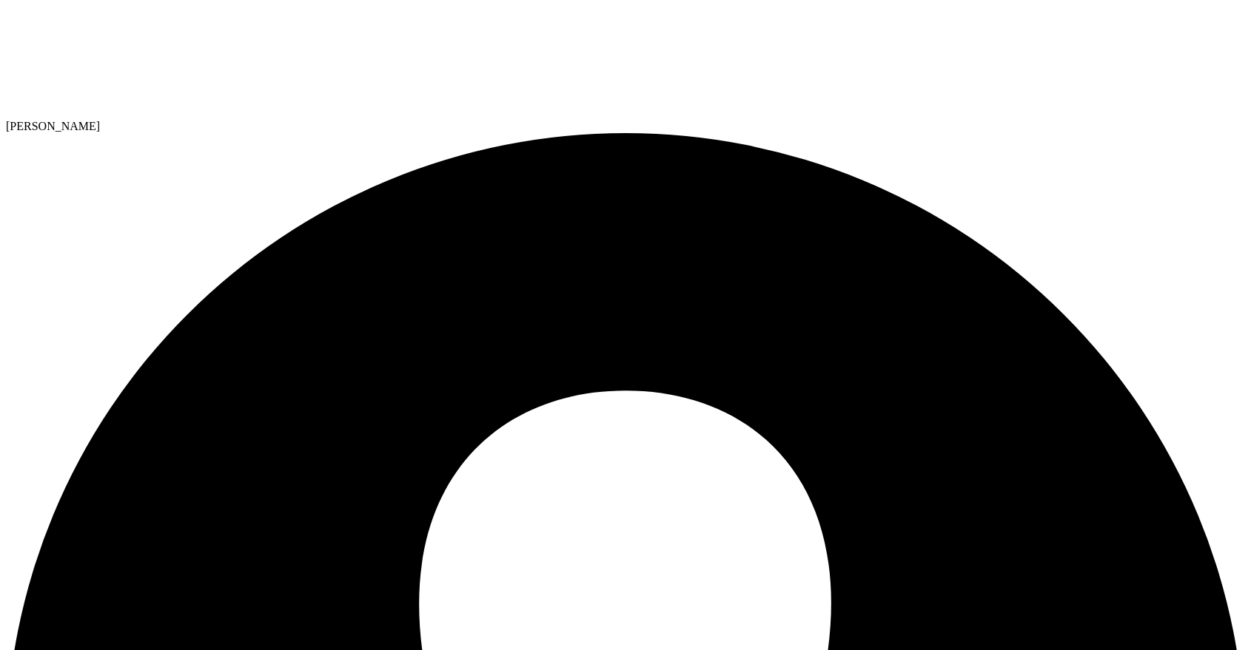
drag, startPoint x: 127, startPoint y: 176, endPoint x: 313, endPoint y: 175, distance: 186.5
copy h2 "netappFEtoggleon_BEoff"
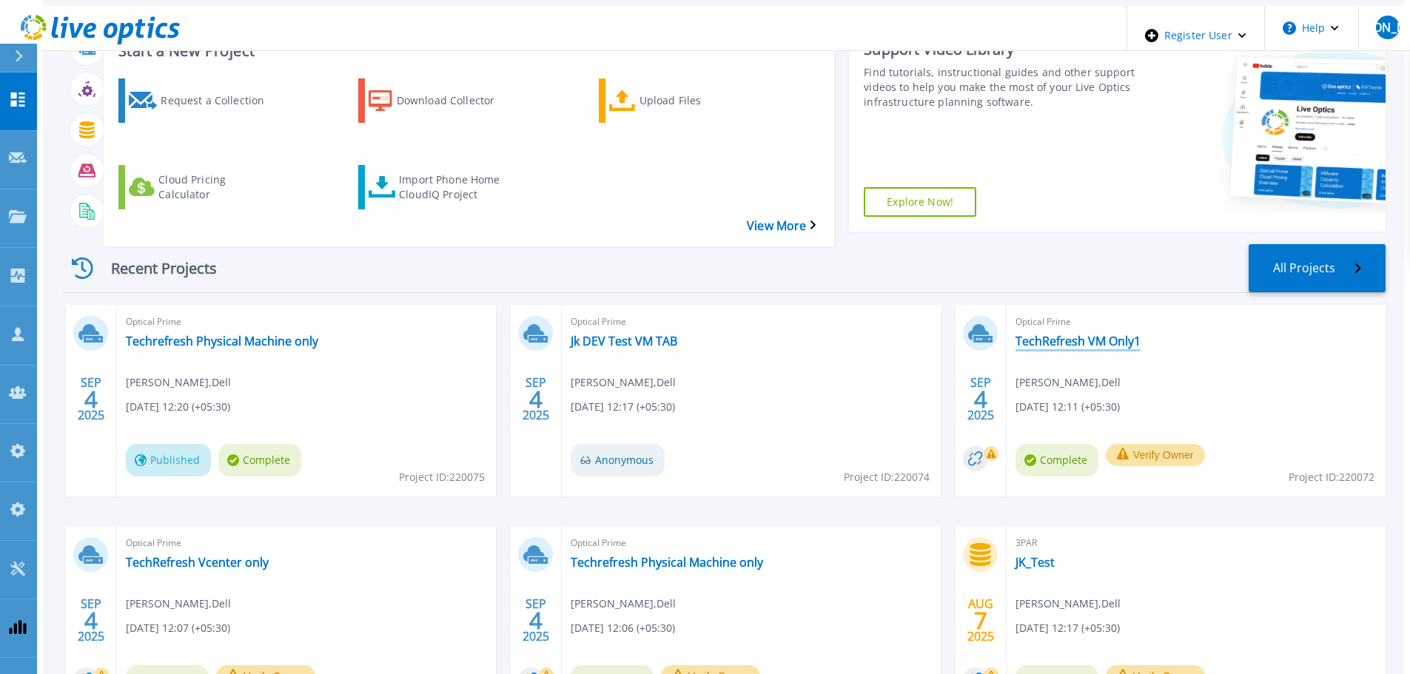
scroll to position [74, 0]
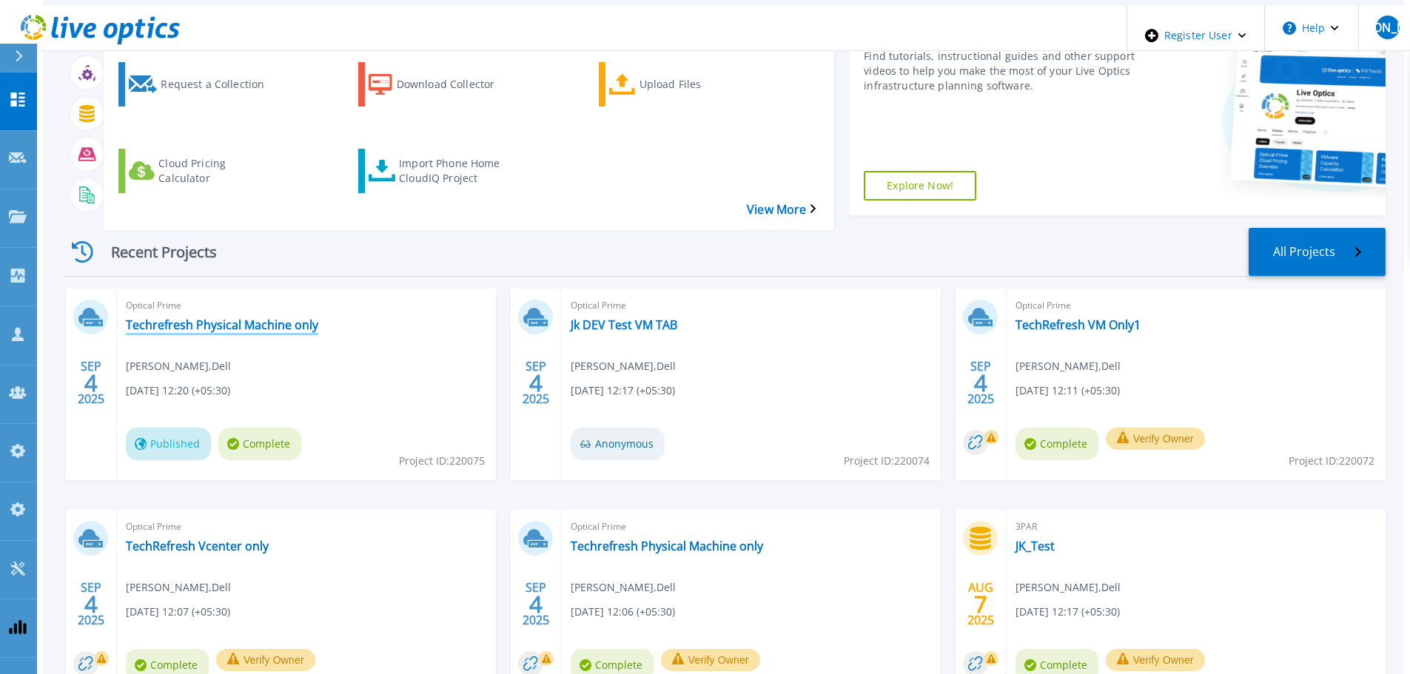
click at [249, 317] on link "Techrefresh Physical Machine only" at bounding box center [222, 324] width 192 height 15
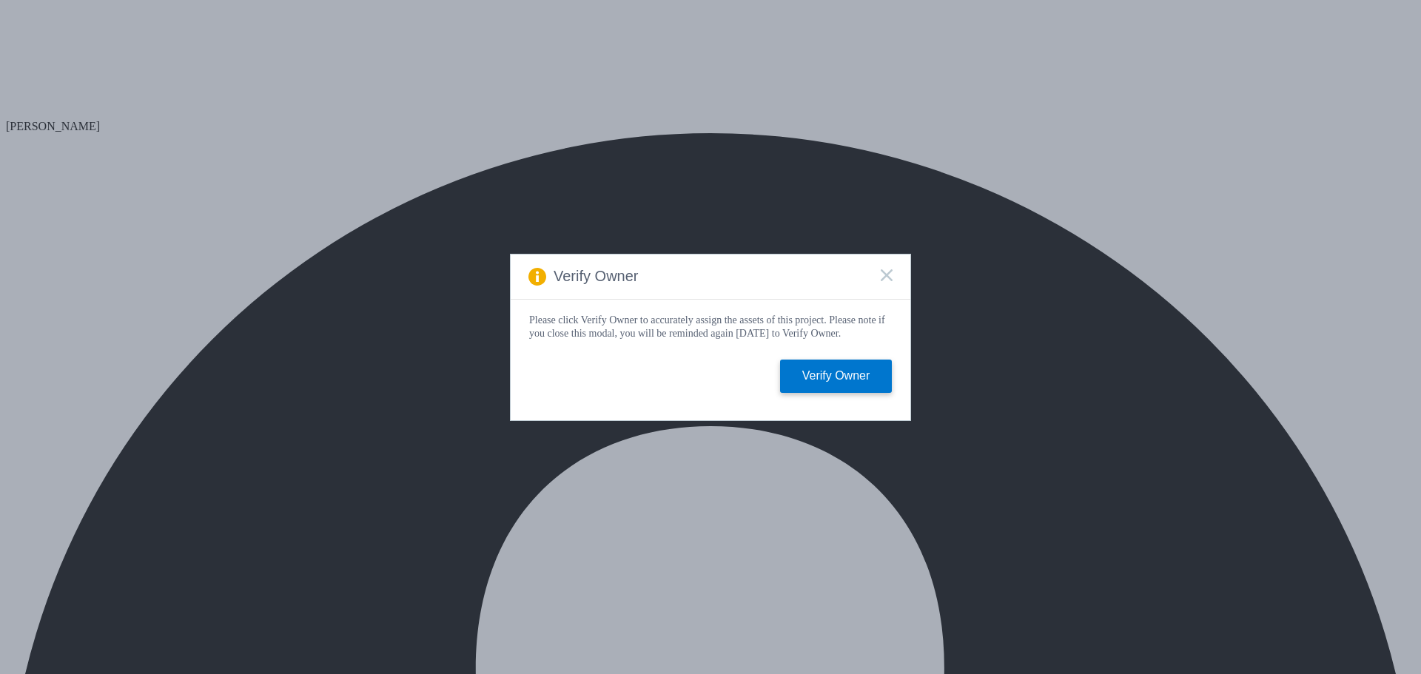
click at [884, 273] on rect at bounding box center [886, 275] width 13 height 13
click at [888, 272] on icon at bounding box center [887, 275] width 12 height 12
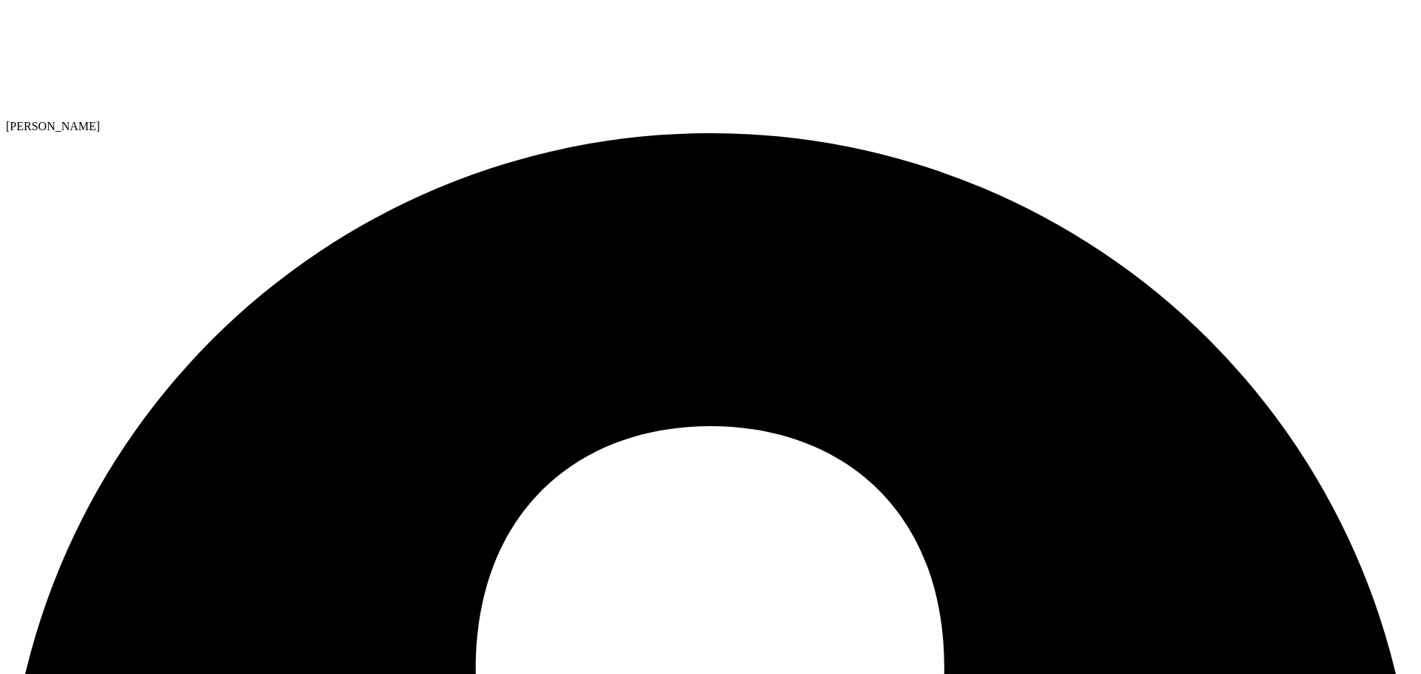
drag, startPoint x: 415, startPoint y: 377, endPoint x: 444, endPoint y: 351, distance: 39.3
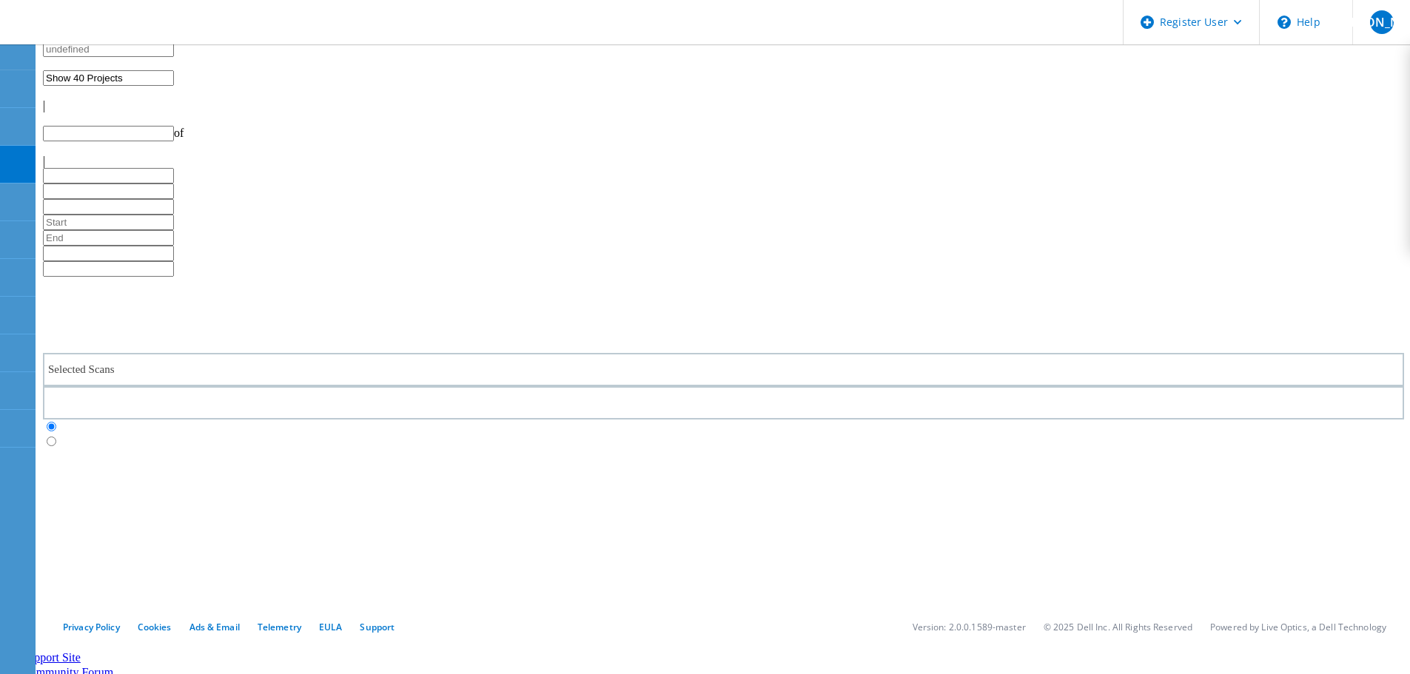
type input "1"
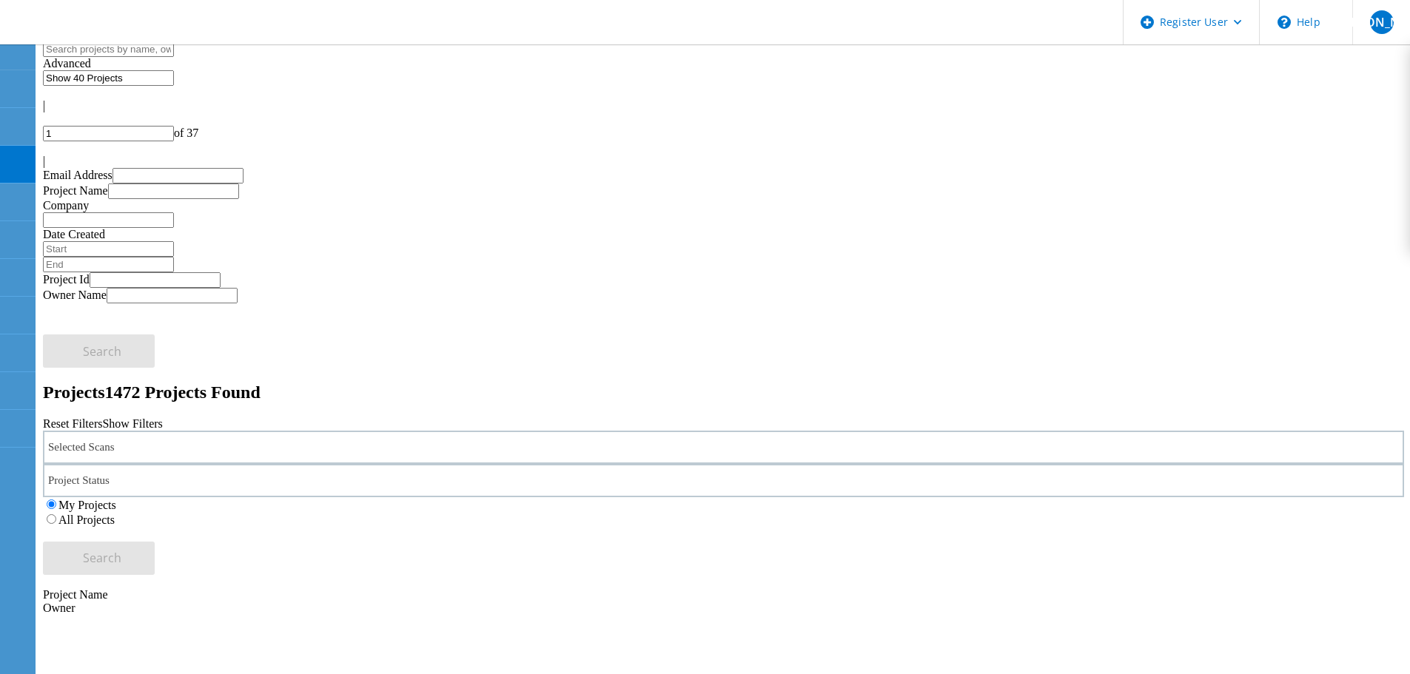
click at [296, 431] on div "Selected Scans" at bounding box center [723, 447] width 1361 height 33
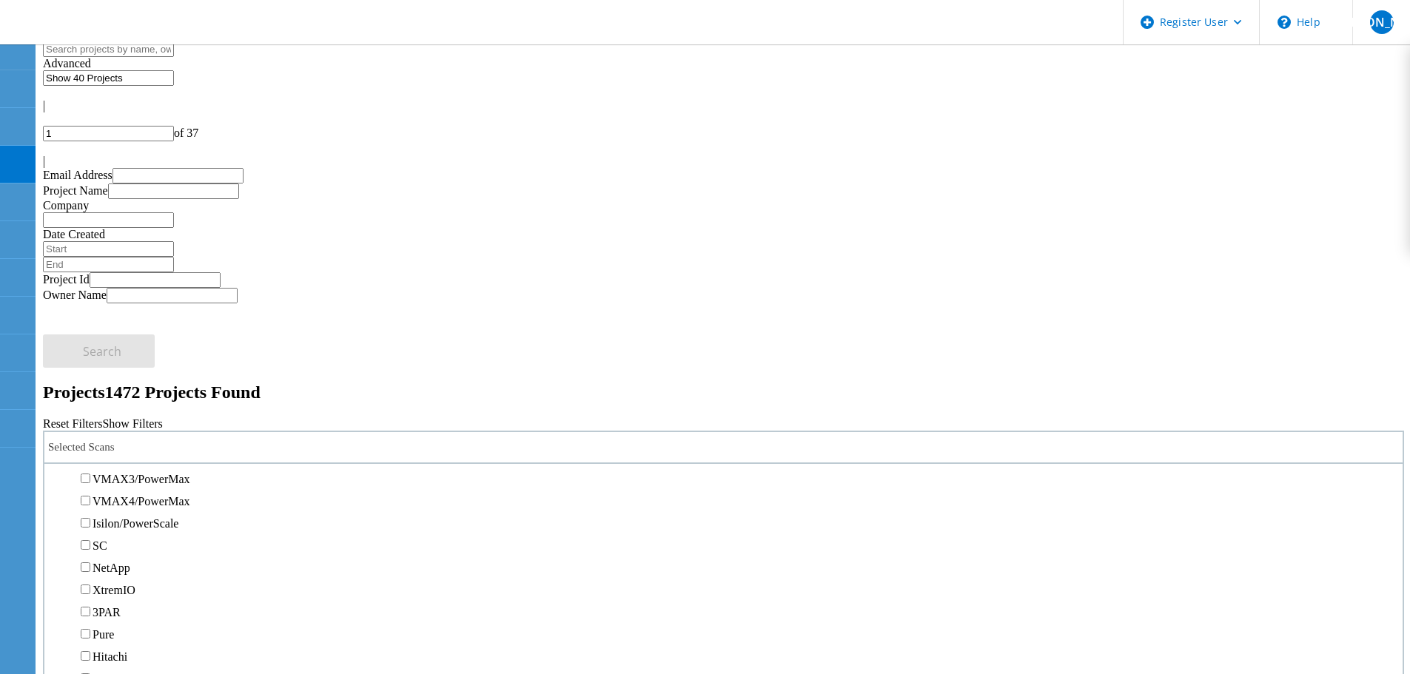
scroll to position [370, 0]
click at [119, 400] on label "Unity" at bounding box center [105, 406] width 27 height 13
click at [90, 400] on input "Unity" at bounding box center [86, 405] width 10 height 10
click at [155, 542] on button "Search" at bounding box center [99, 558] width 112 height 33
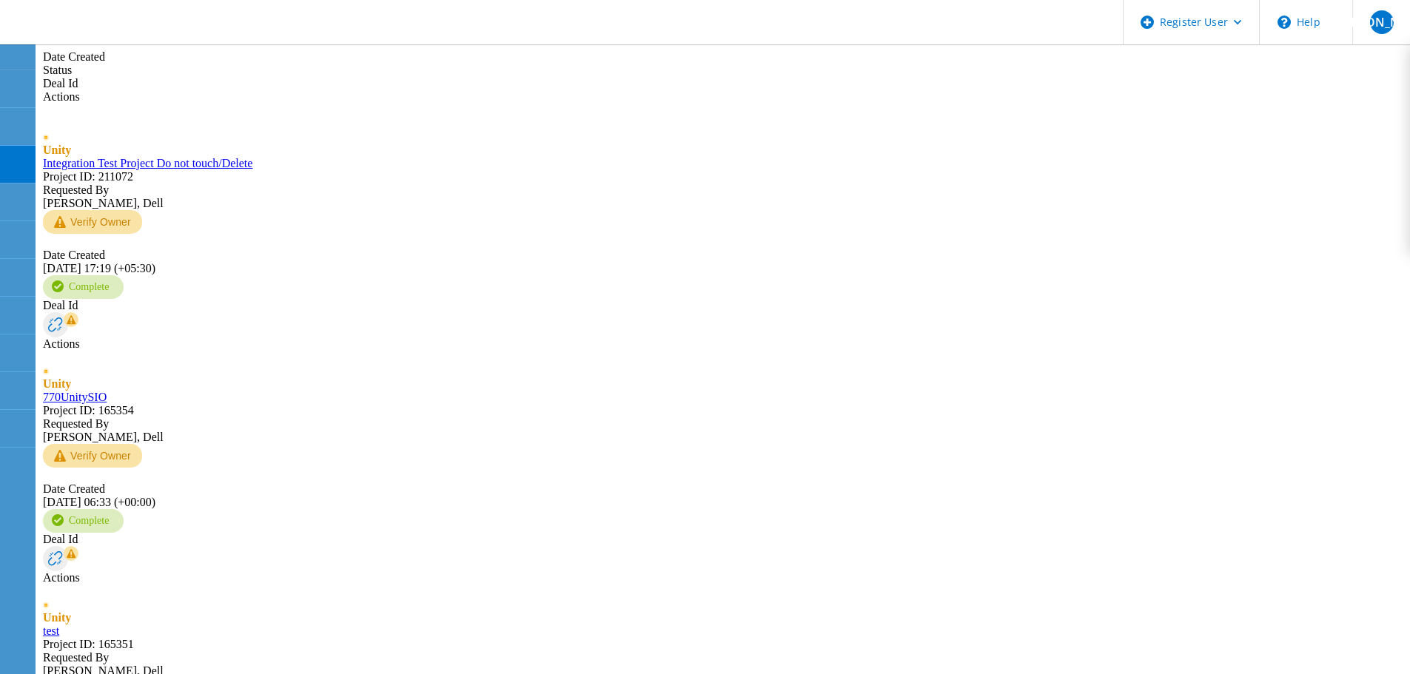
scroll to position [814, 0]
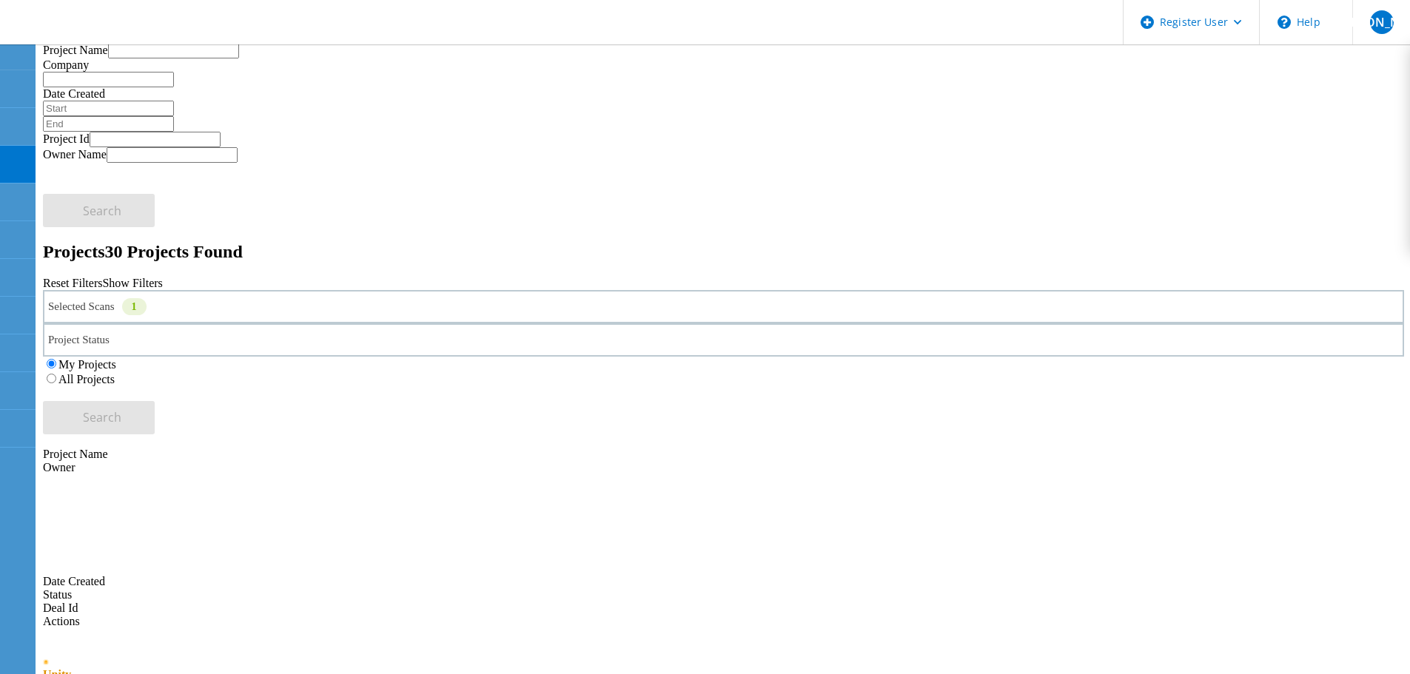
scroll to position [0, 0]
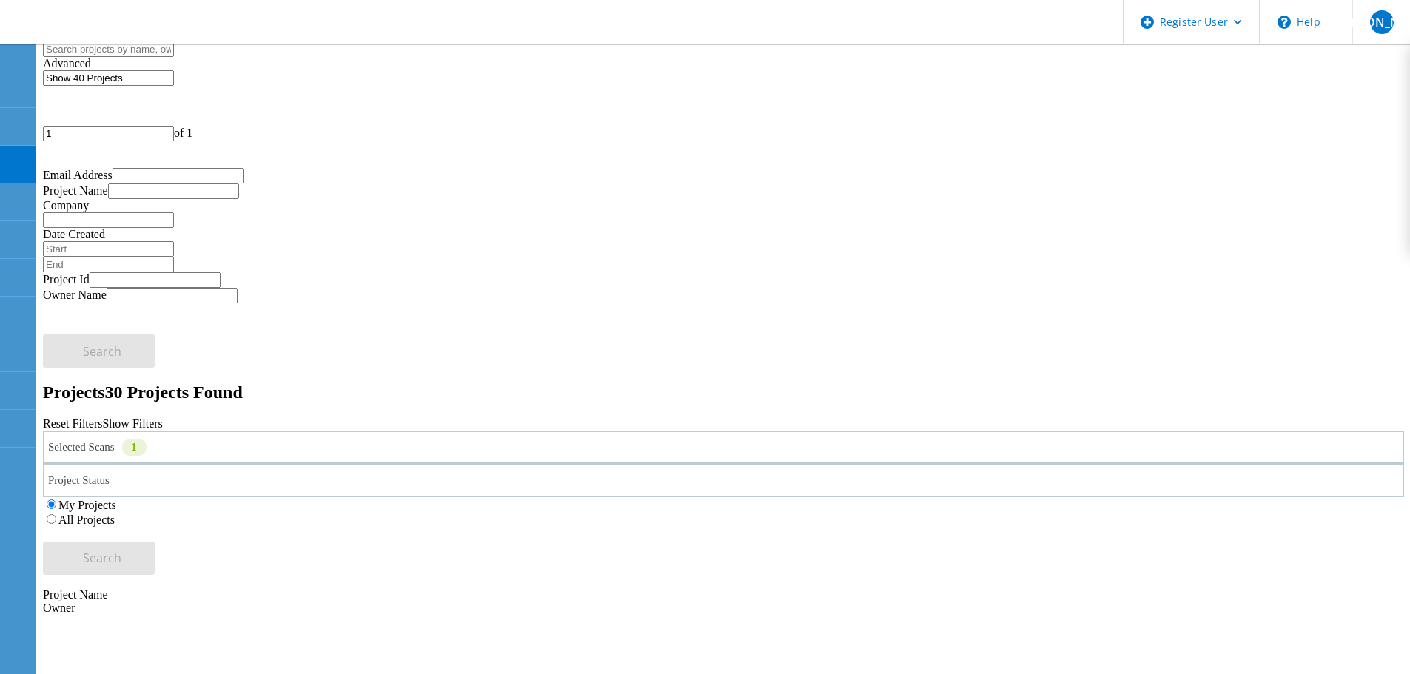
click at [115, 514] on label "All Projects" at bounding box center [86, 520] width 56 height 13
click at [56, 514] on input "All Projects" at bounding box center [52, 519] width 10 height 10
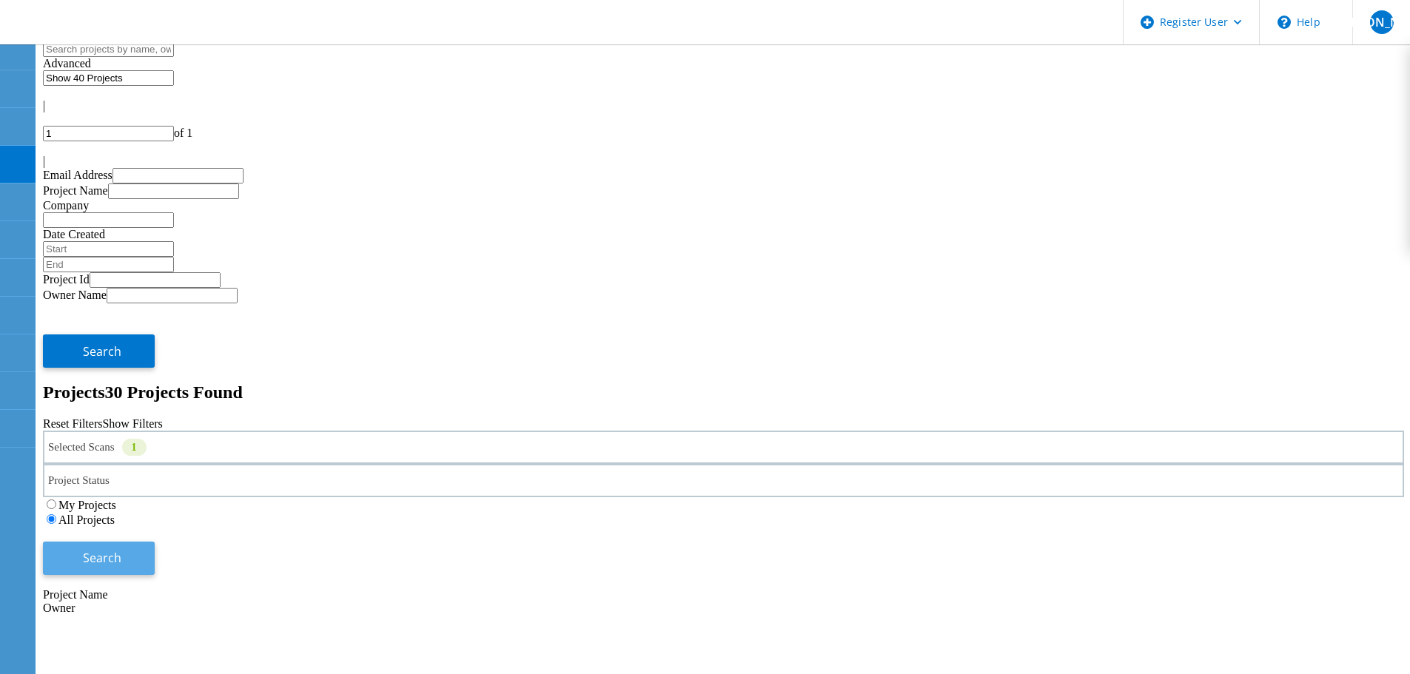
click at [155, 542] on button "Search" at bounding box center [99, 558] width 112 height 33
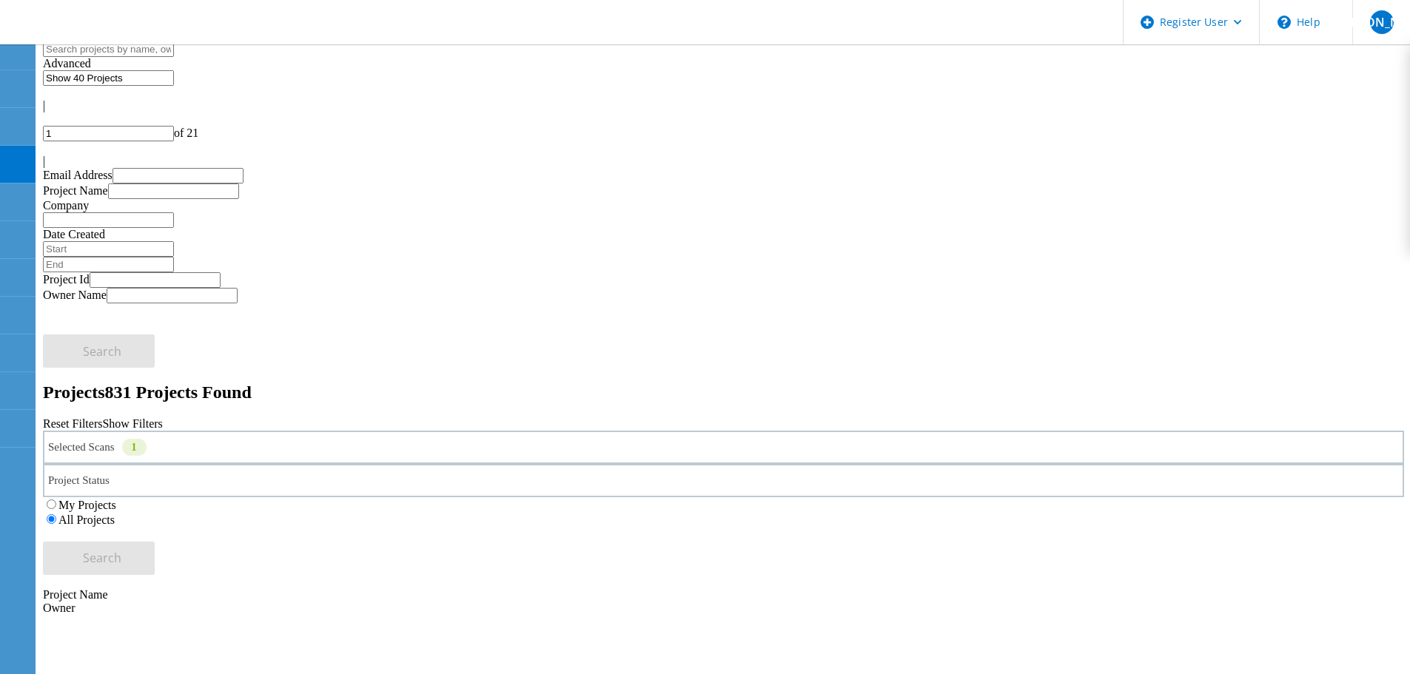
click at [15, 9] on use at bounding box center [15, 9] width 0 height 0
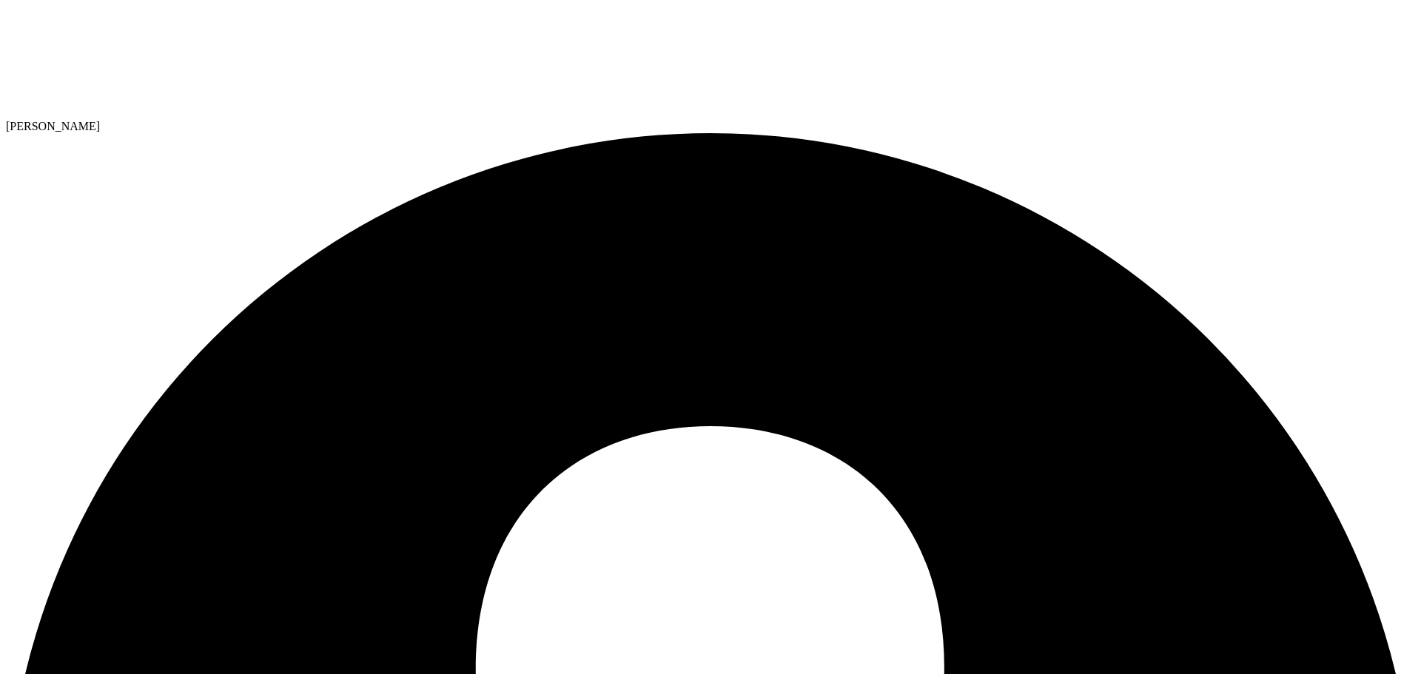
select select "USD"
drag, startPoint x: 520, startPoint y: 261, endPoint x: 494, endPoint y: 280, distance: 32.4
radio input "true"
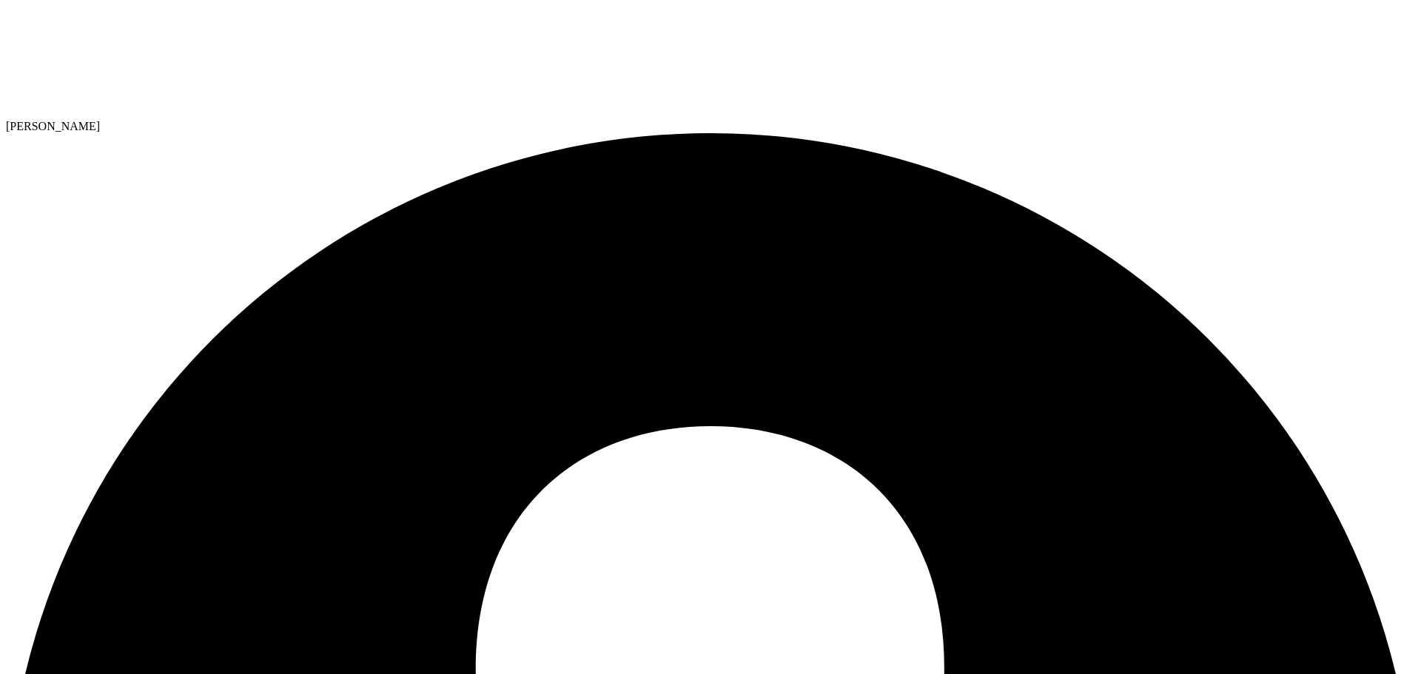
radio input "false"
